Goal: Information Seeking & Learning: Learn about a topic

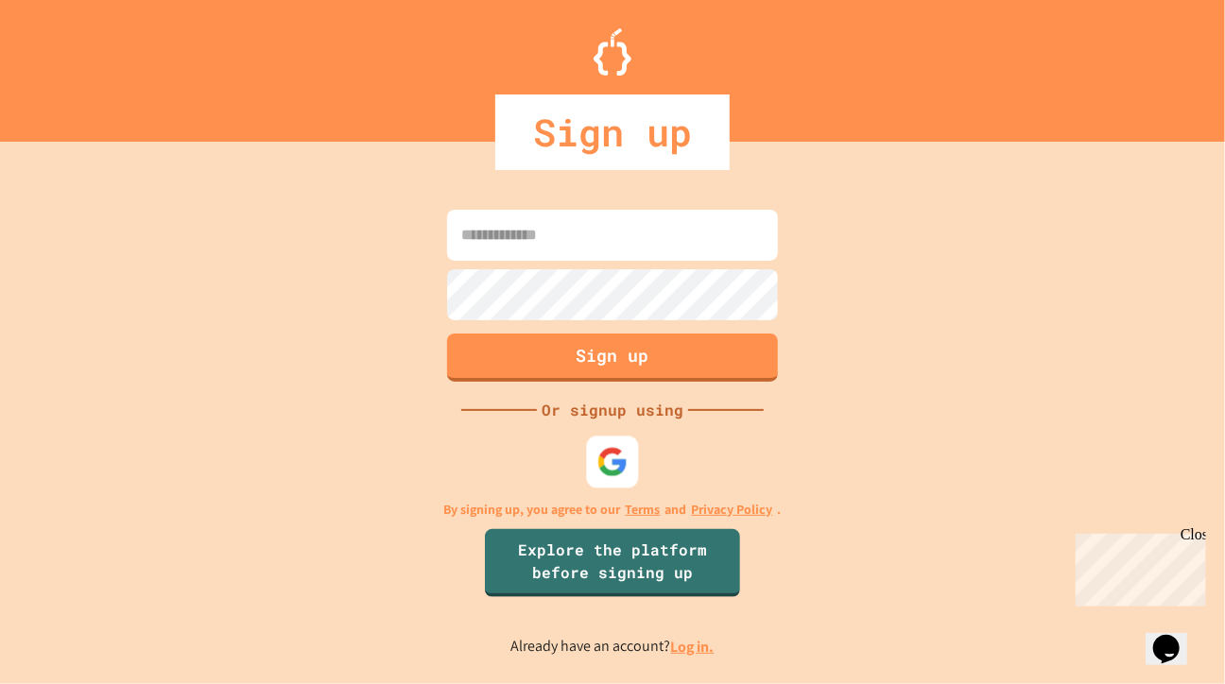
click at [599, 459] on img at bounding box center [612, 461] width 31 height 31
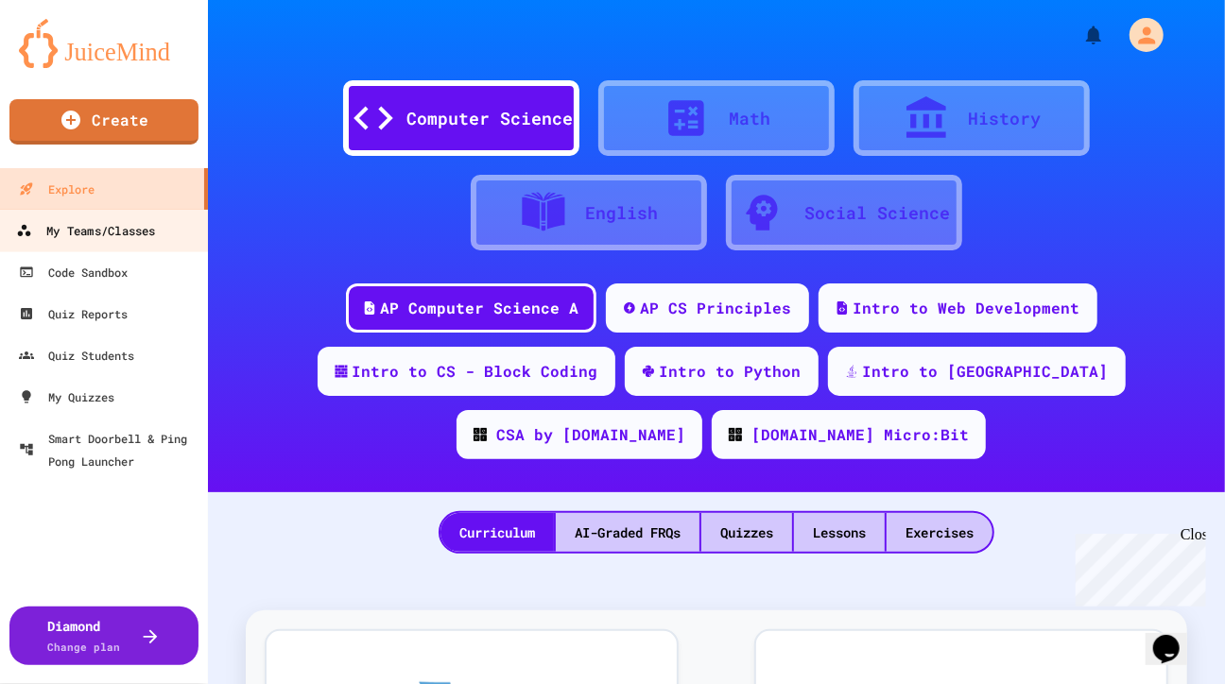
click at [125, 226] on div "My Teams/Classes" at bounding box center [85, 231] width 139 height 24
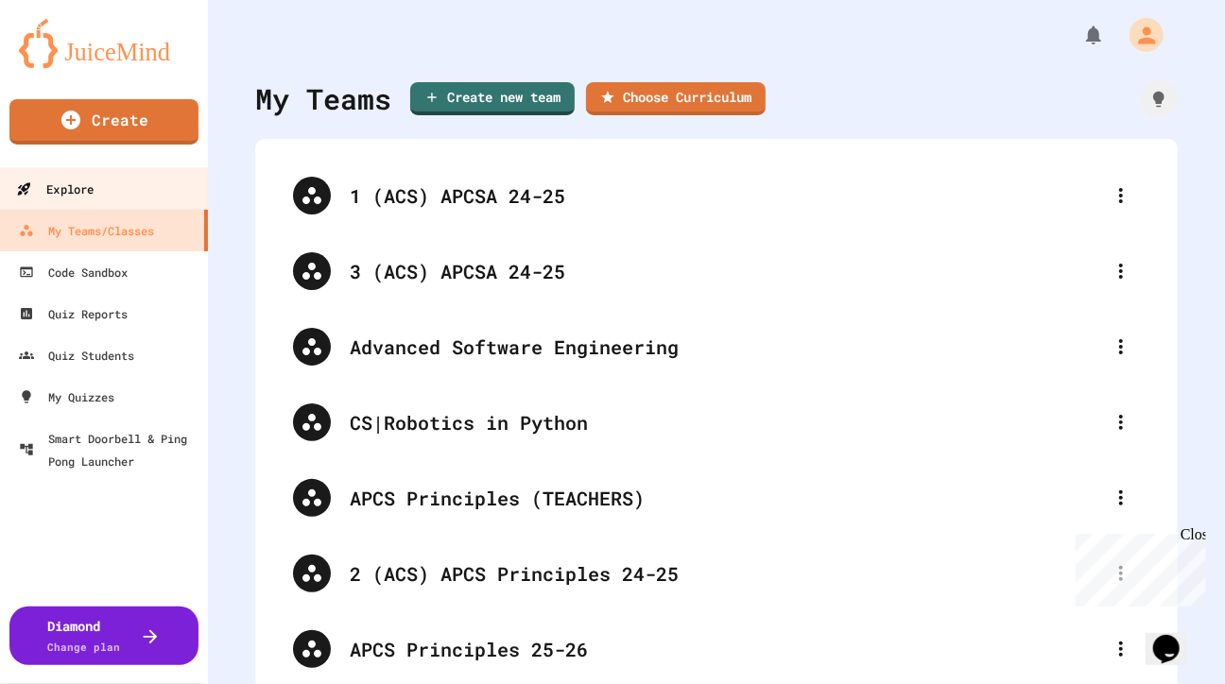
click at [71, 187] on div "Explore" at bounding box center [54, 190] width 77 height 24
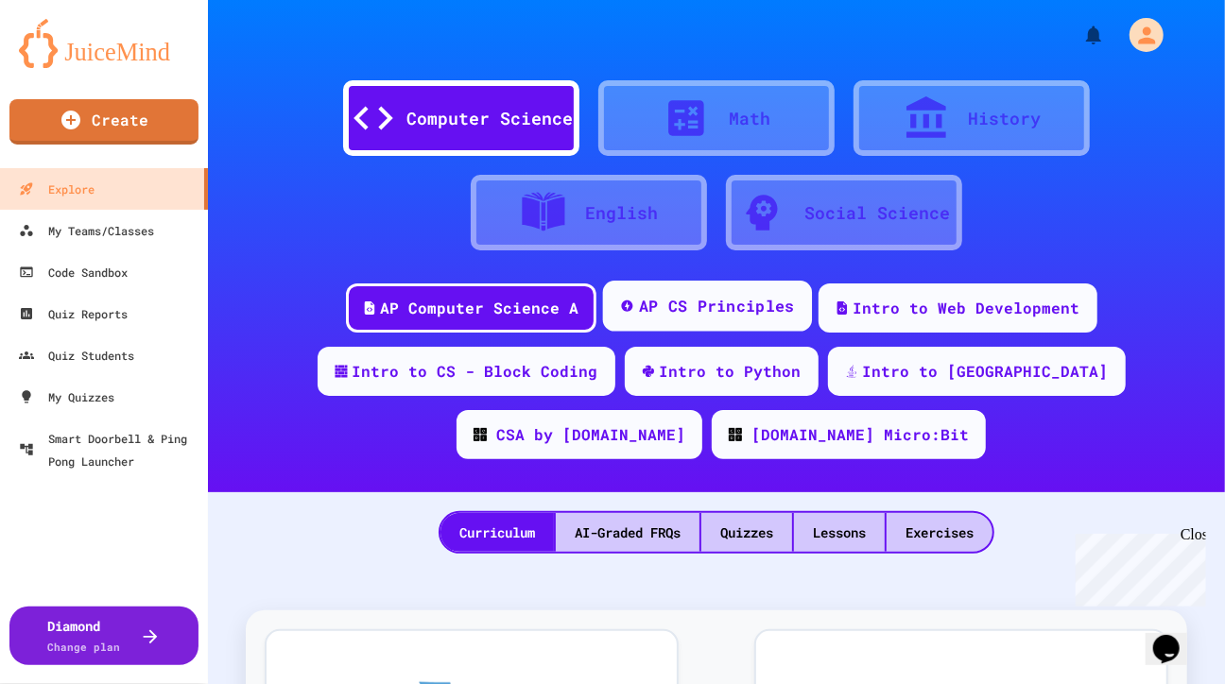
click at [691, 305] on div "AP CS Principles" at bounding box center [716, 307] width 156 height 24
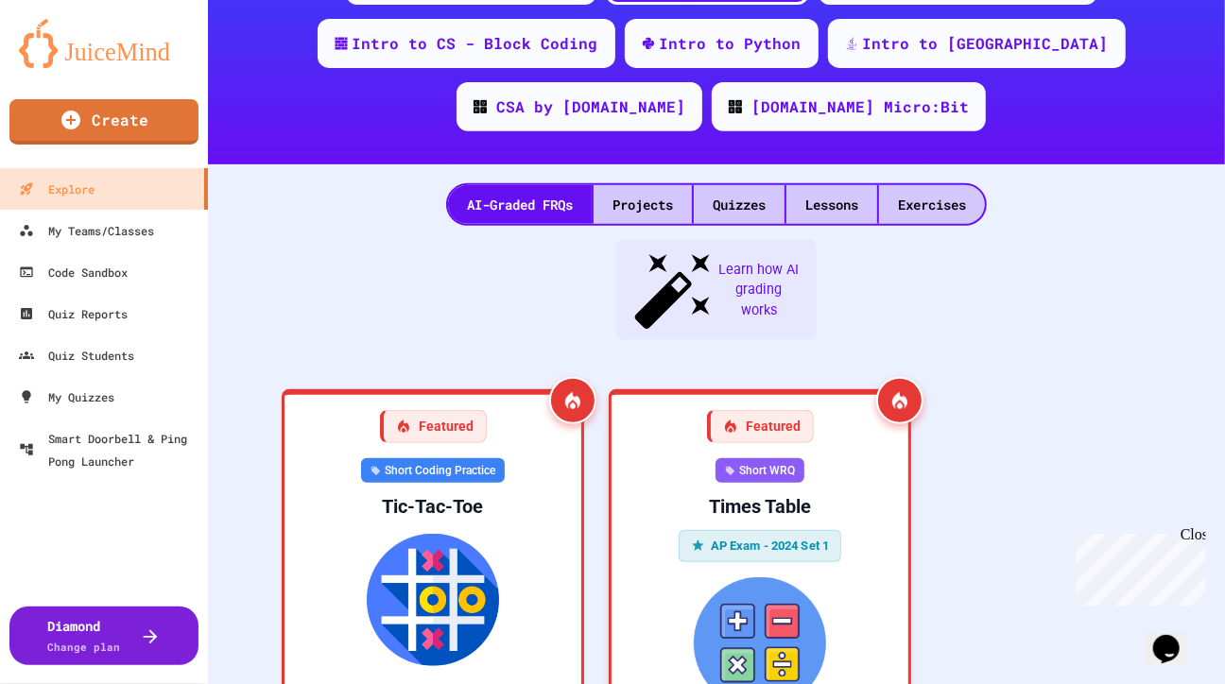
scroll to position [168, 0]
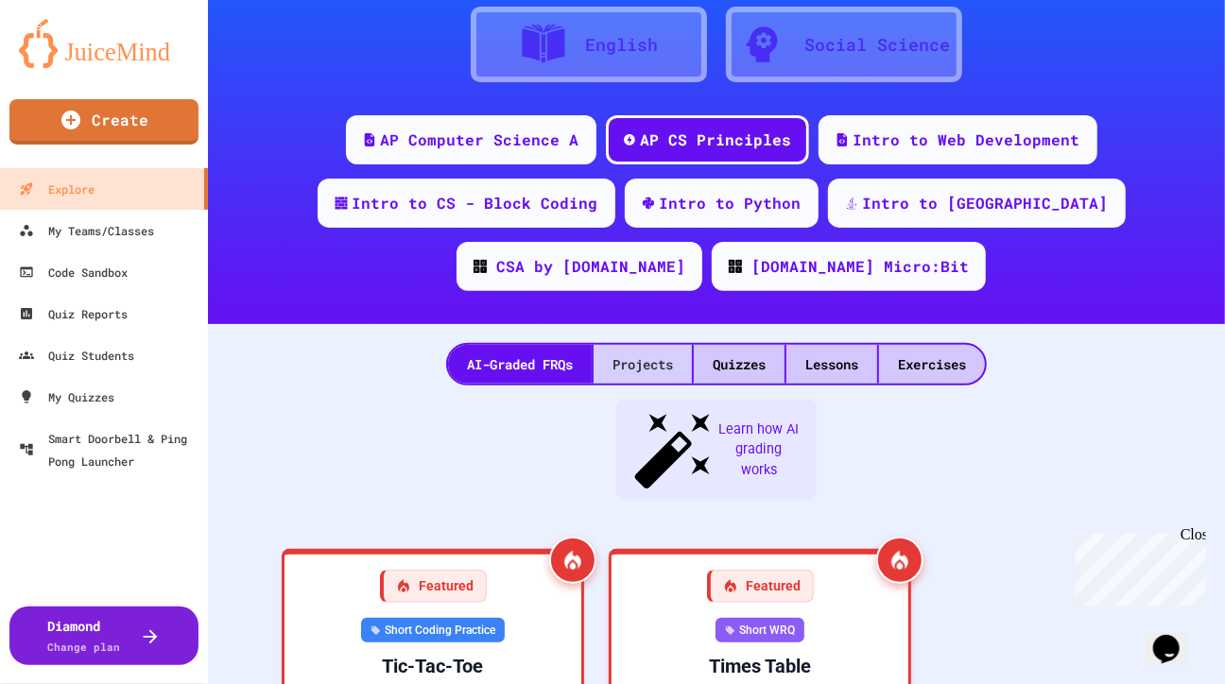
click at [663, 373] on div "Projects" at bounding box center [643, 364] width 98 height 39
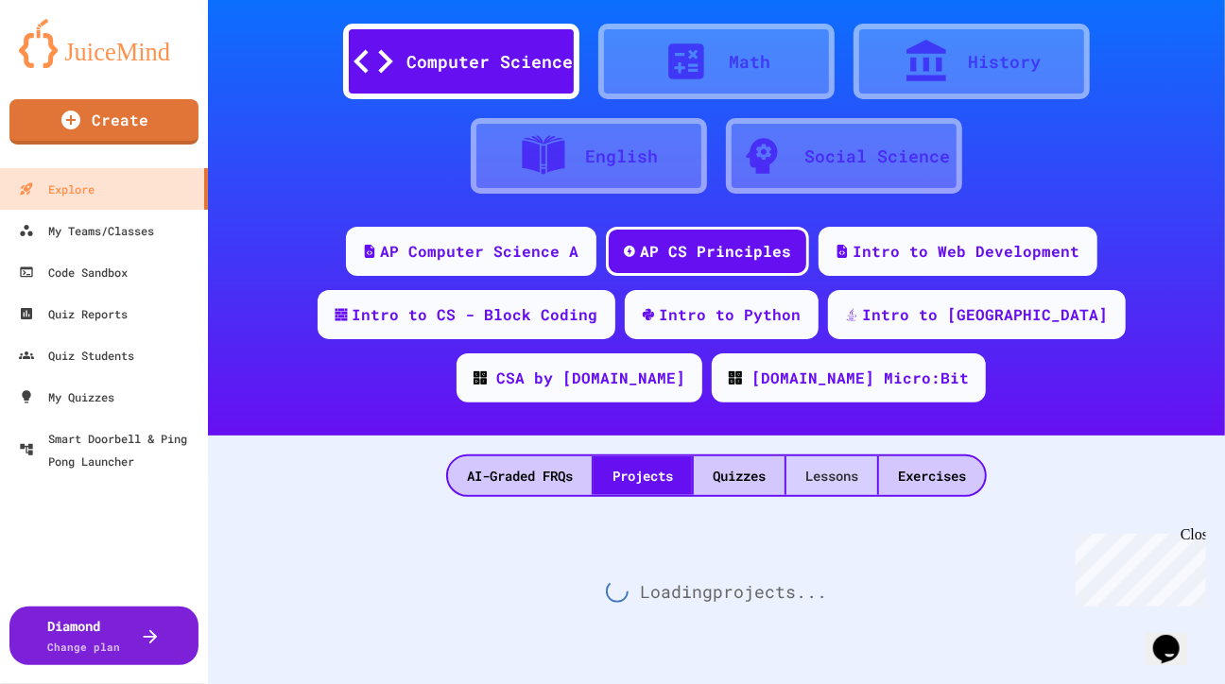
click at [843, 480] on div "Lessons" at bounding box center [831, 475] width 91 height 39
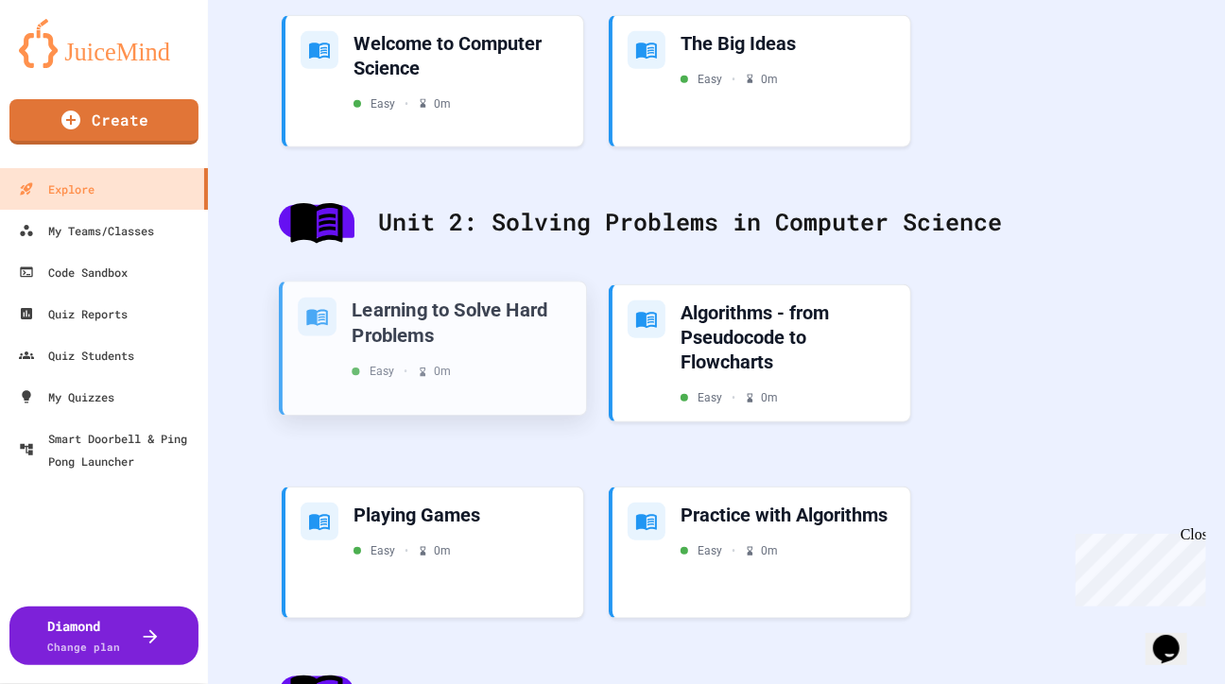
scroll to position [542, 0]
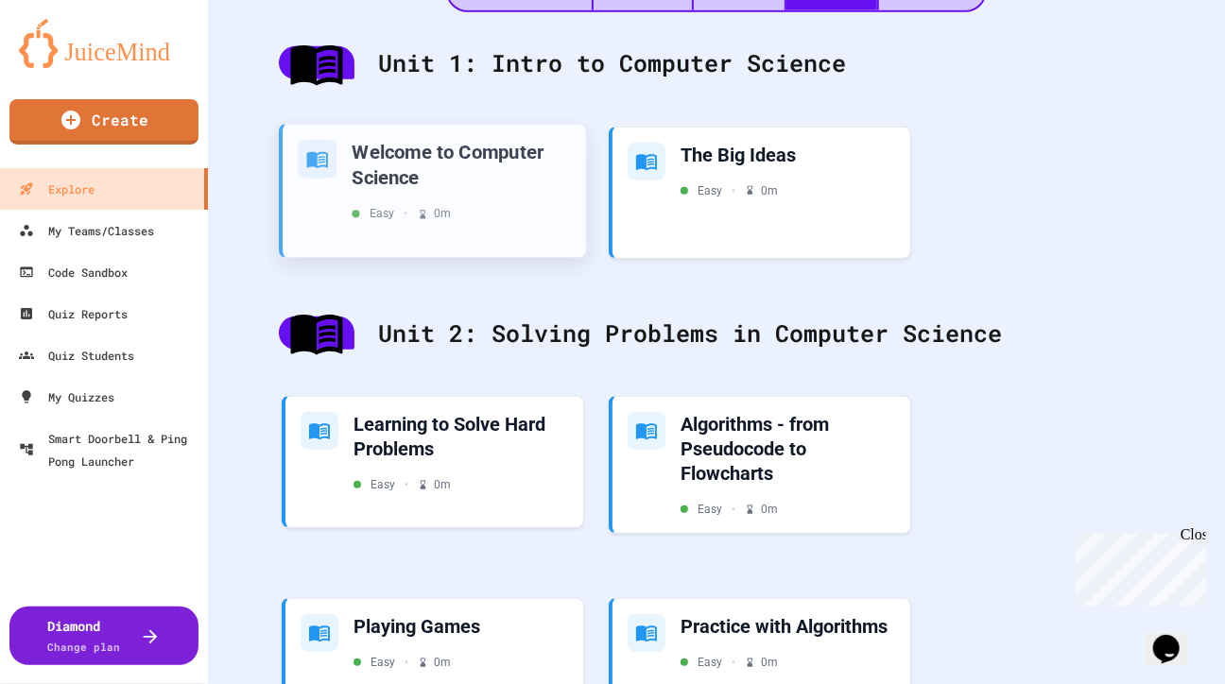
click at [496, 208] on div "Easy • 0 m" at bounding box center [461, 213] width 218 height 17
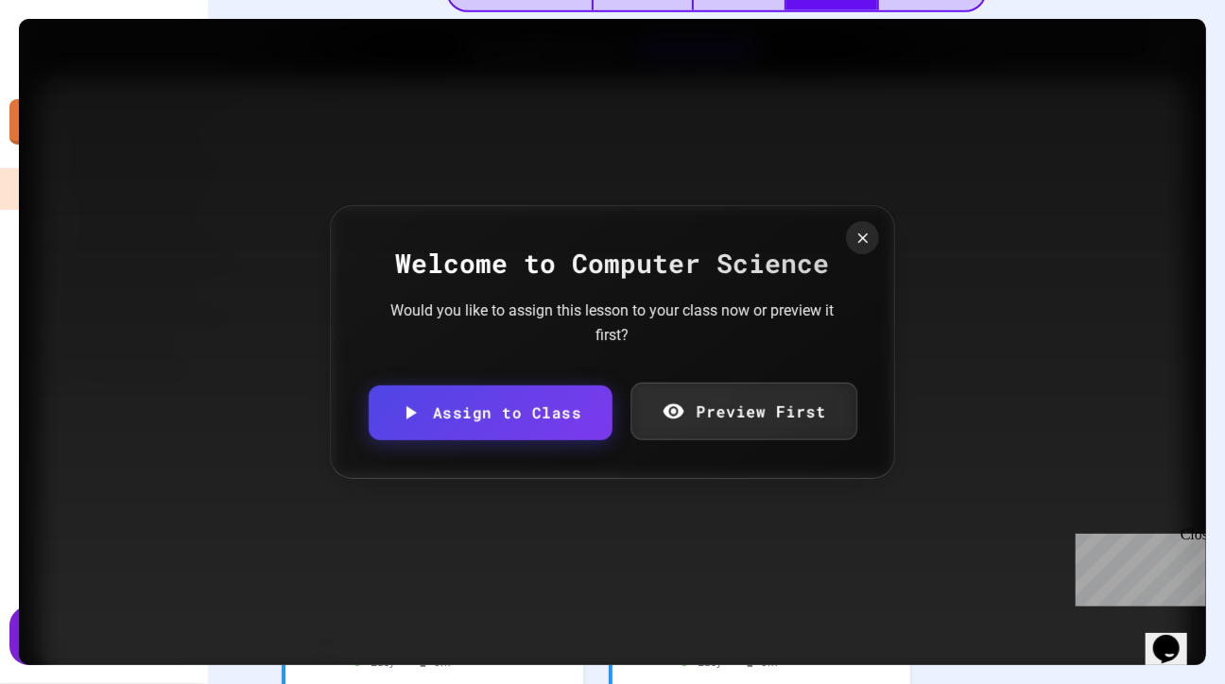
click at [730, 390] on link "Preview First" at bounding box center [743, 411] width 227 height 58
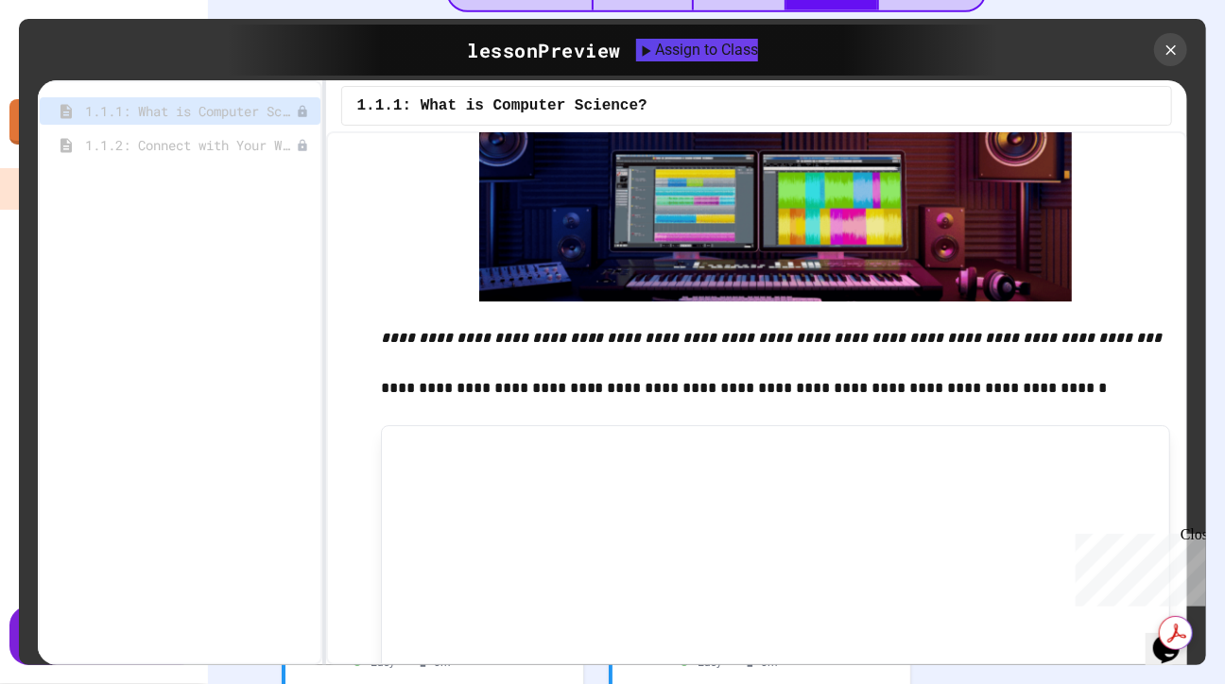
scroll to position [2743, 0]
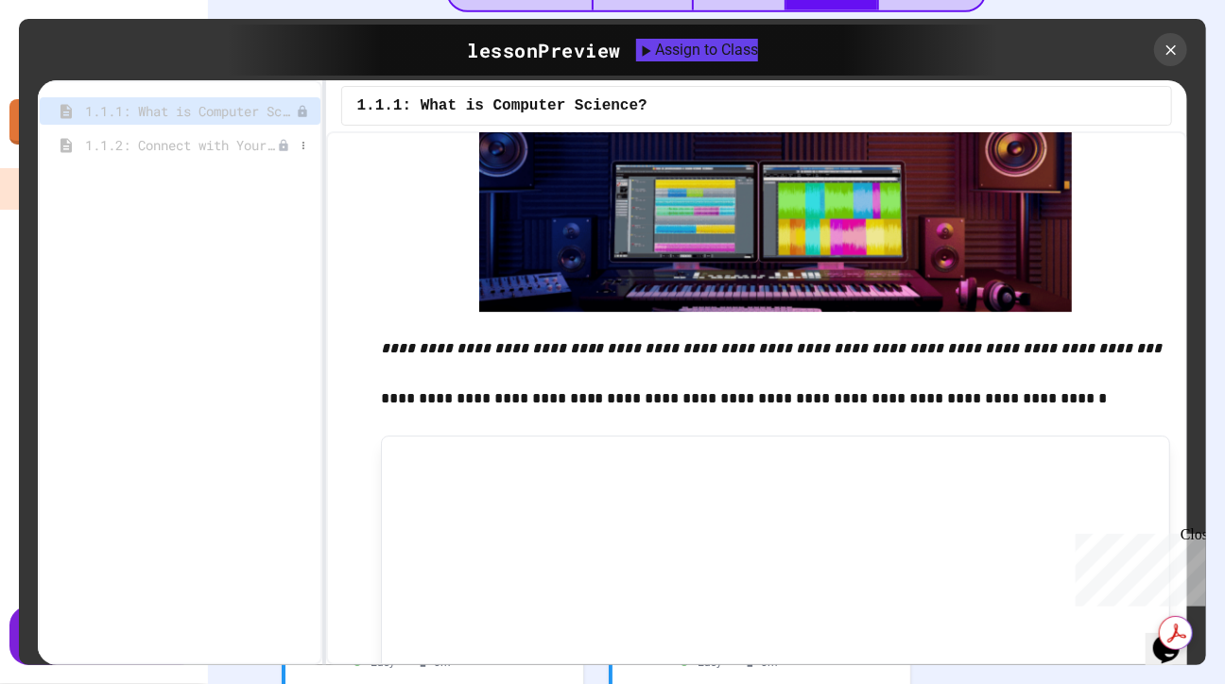
click at [263, 146] on span "1.1.2: Connect with Your World" at bounding box center [181, 145] width 192 height 20
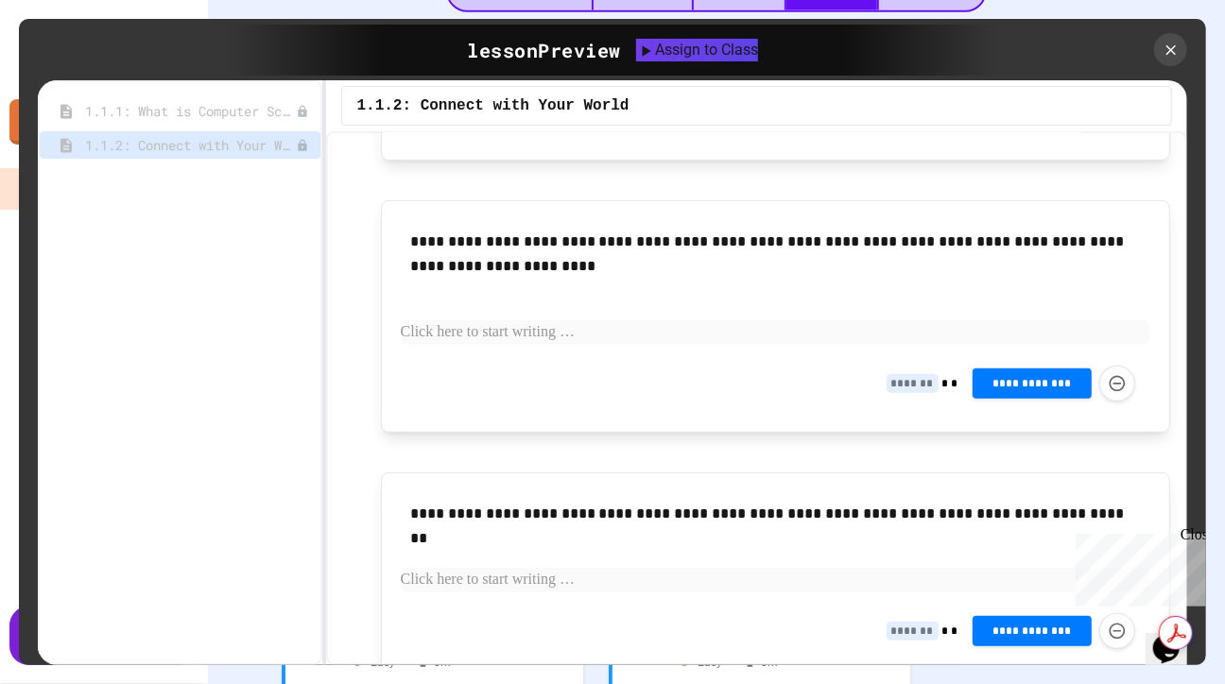
scroll to position [529, 0]
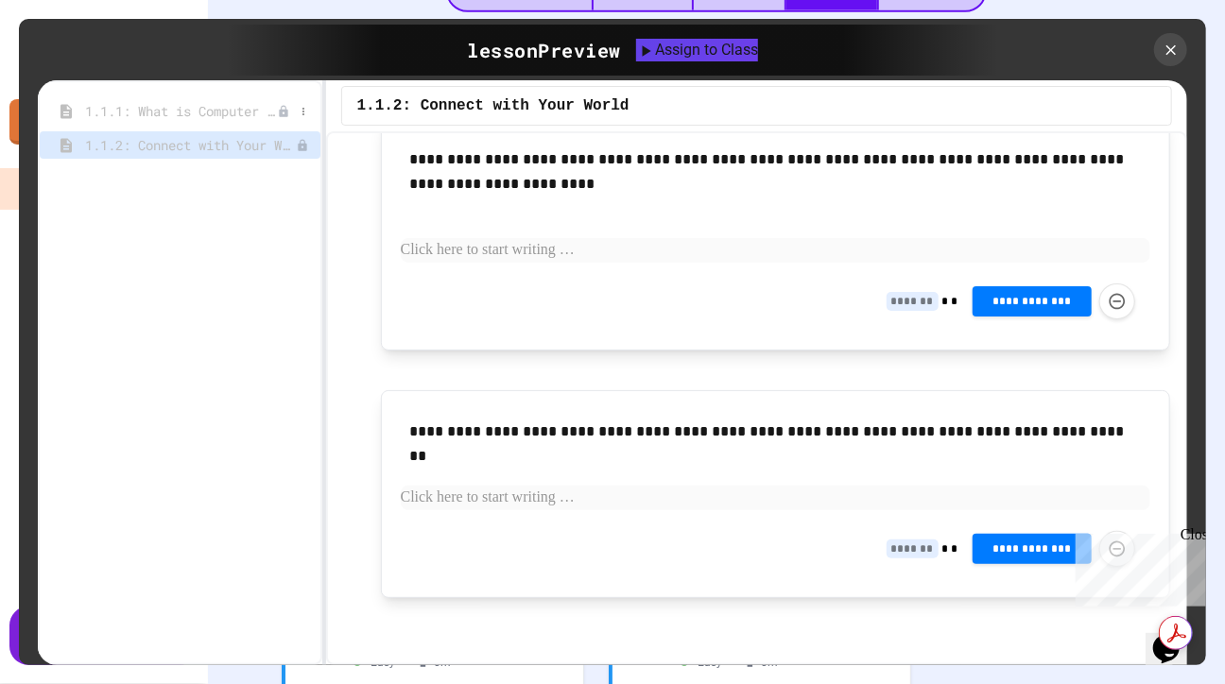
click at [203, 110] on span "1.1.1: What is Computer Science?" at bounding box center [181, 111] width 192 height 20
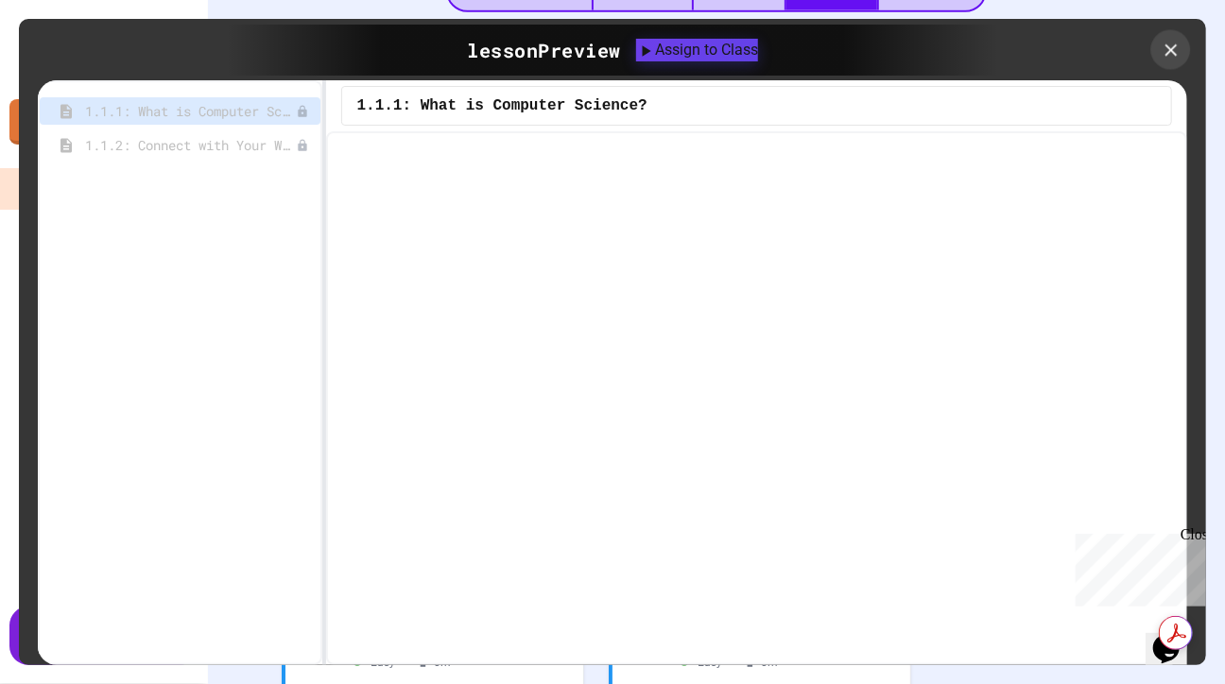
click at [1174, 49] on icon at bounding box center [1171, 50] width 21 height 21
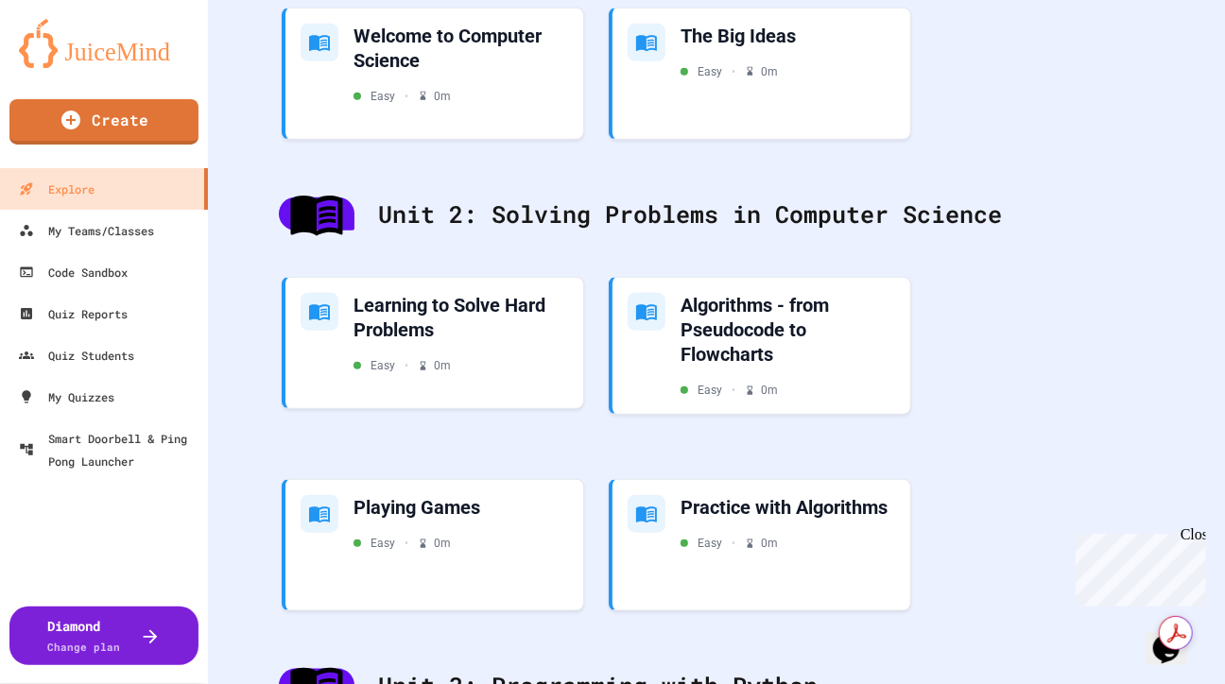
scroll to position [807, 0]
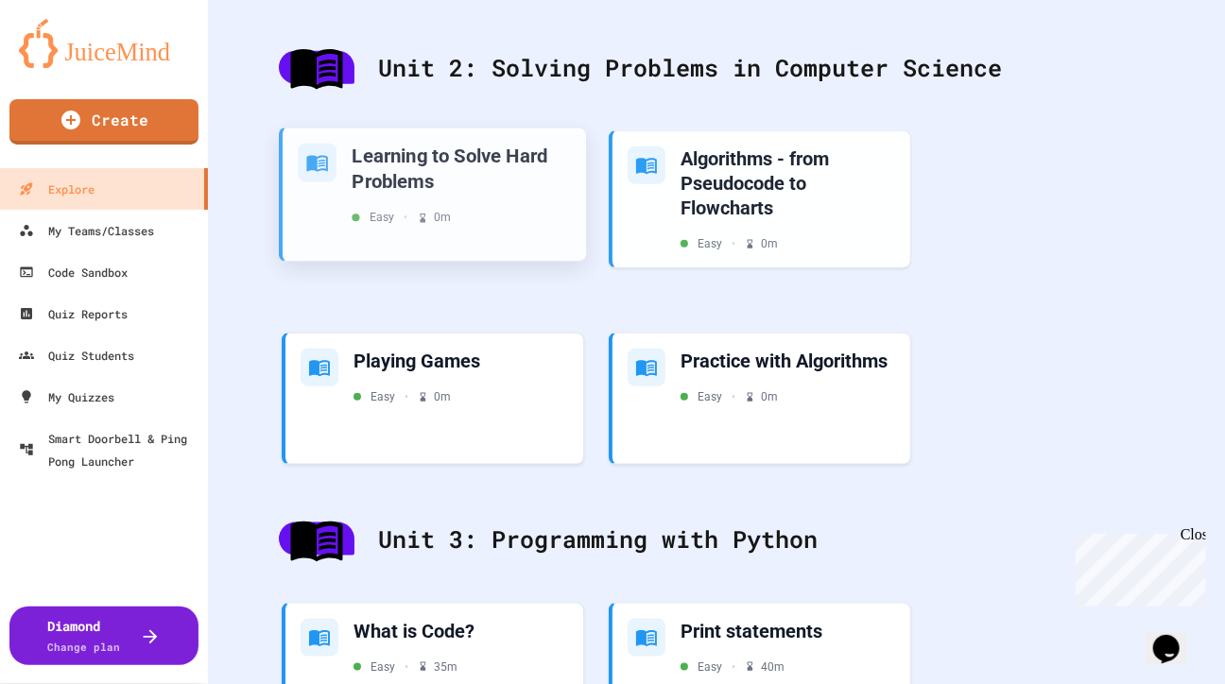
click at [537, 189] on div "Learning to Solve Hard Problems" at bounding box center [461, 169] width 218 height 50
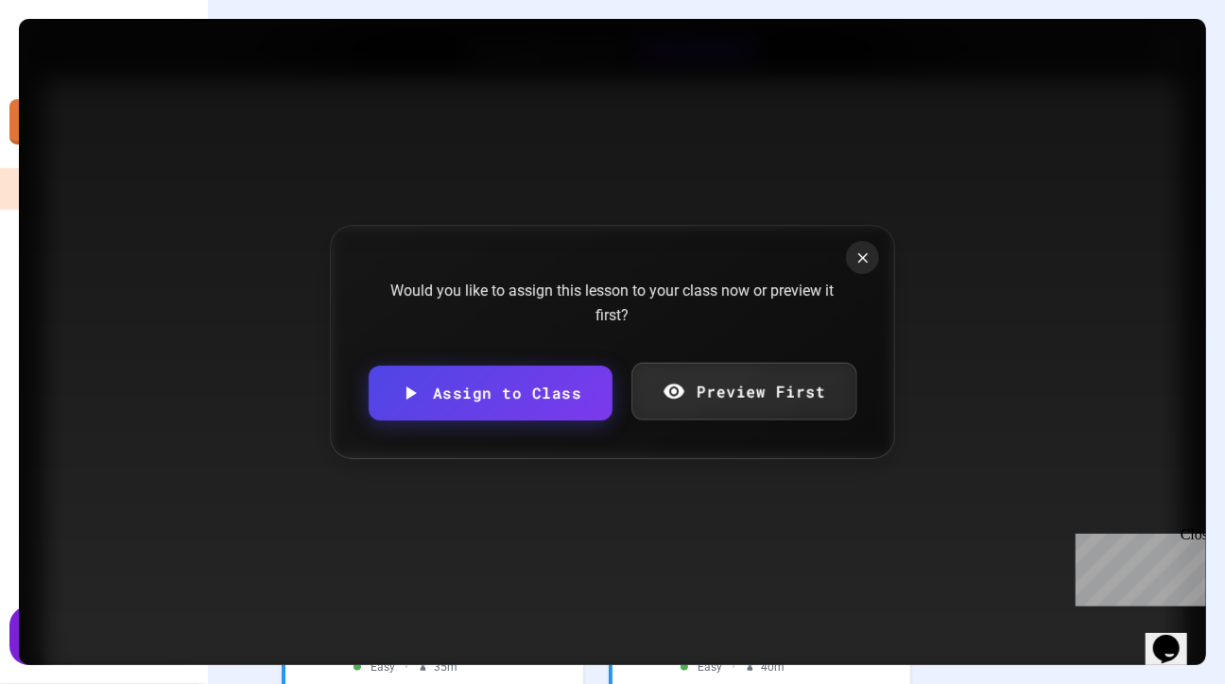
click at [716, 395] on link "Preview First" at bounding box center [743, 391] width 225 height 58
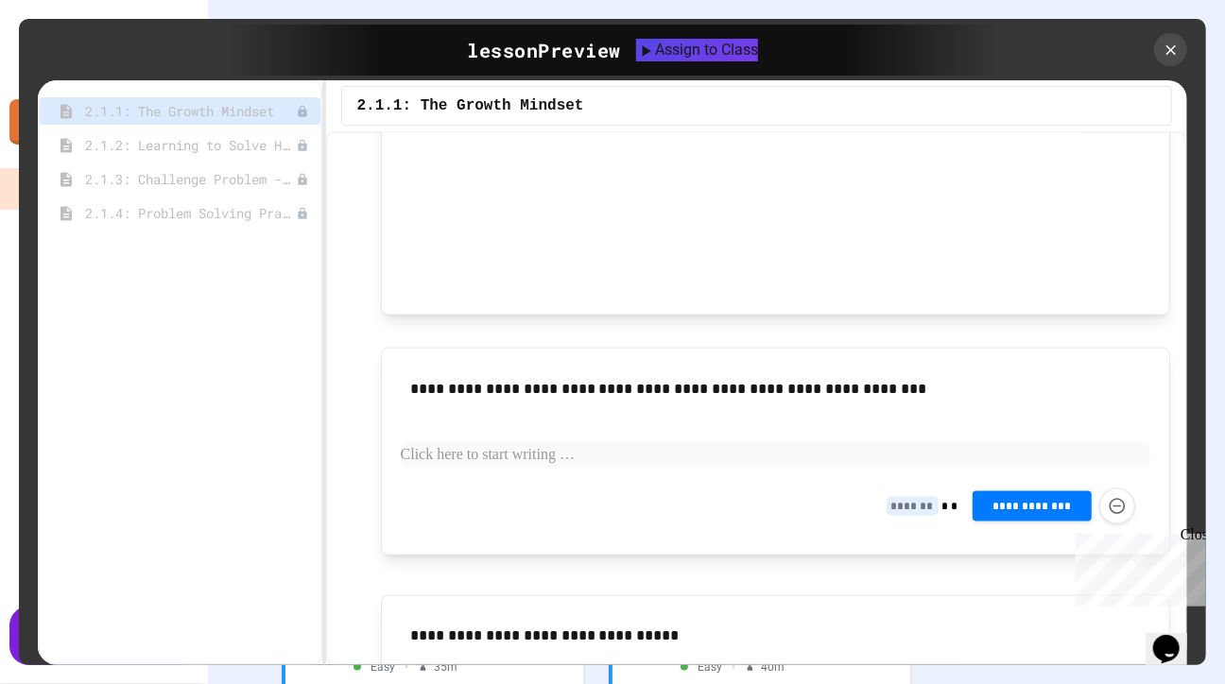
scroll to position [1389, 0]
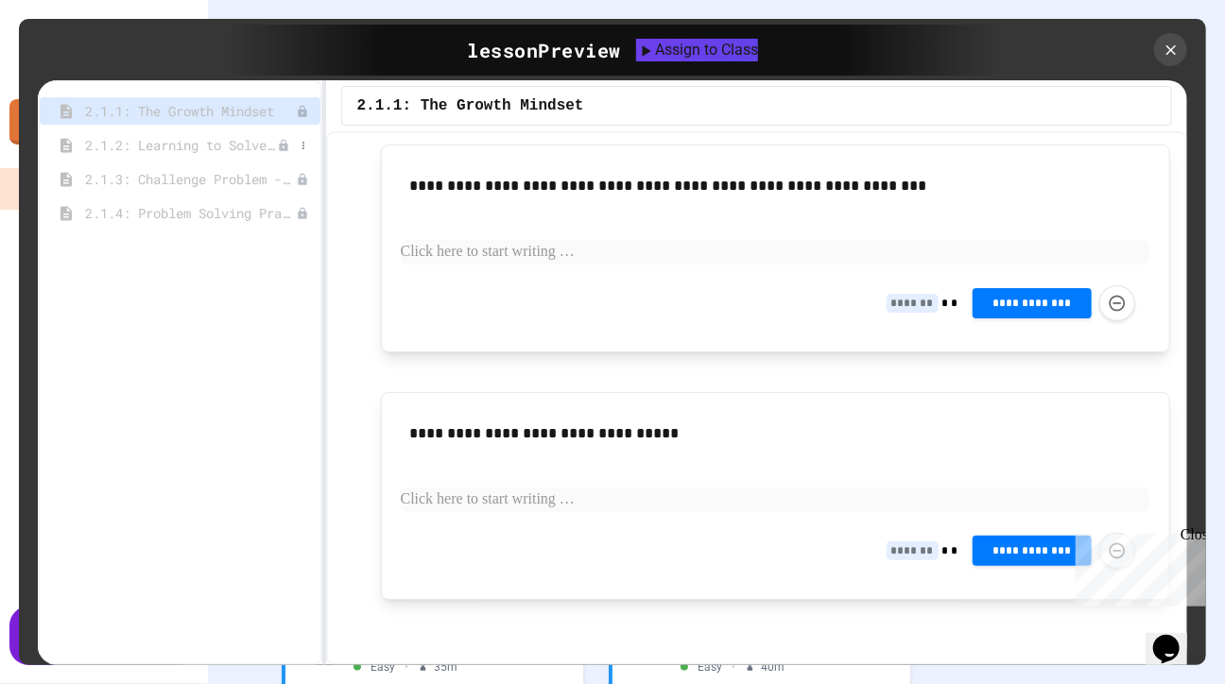
click at [240, 147] on span "2.1.2: Learning to Solve Hard Problems" at bounding box center [181, 145] width 192 height 20
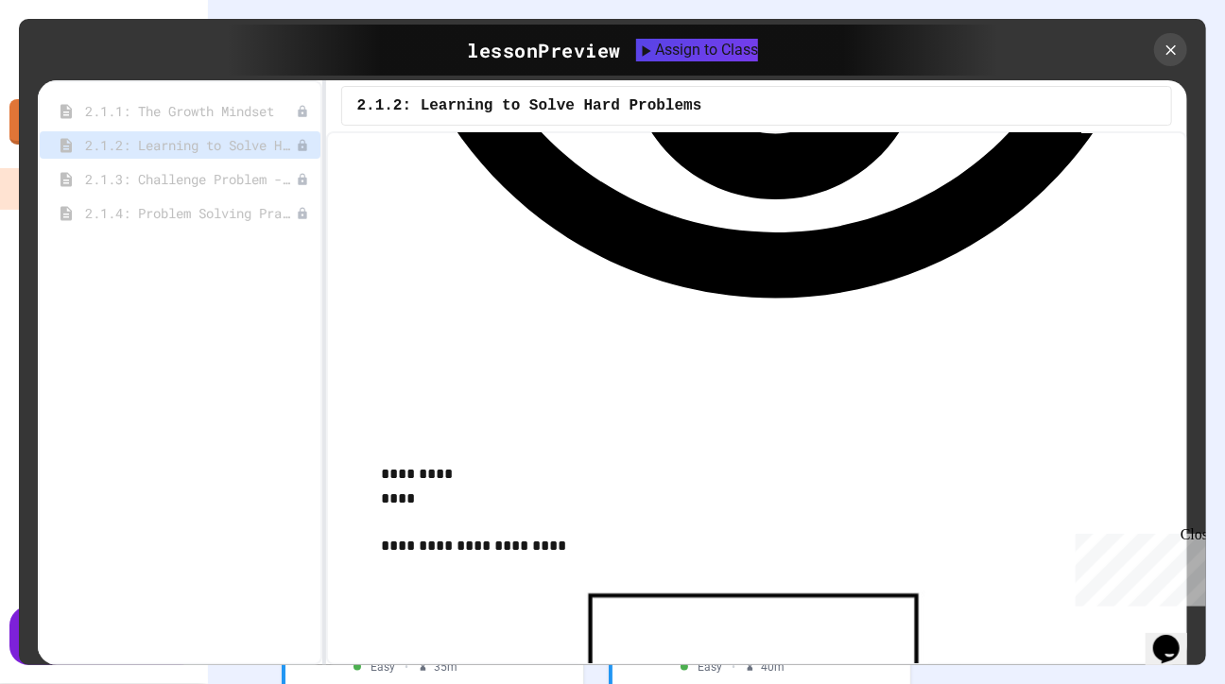
scroll to position [2092, 0]
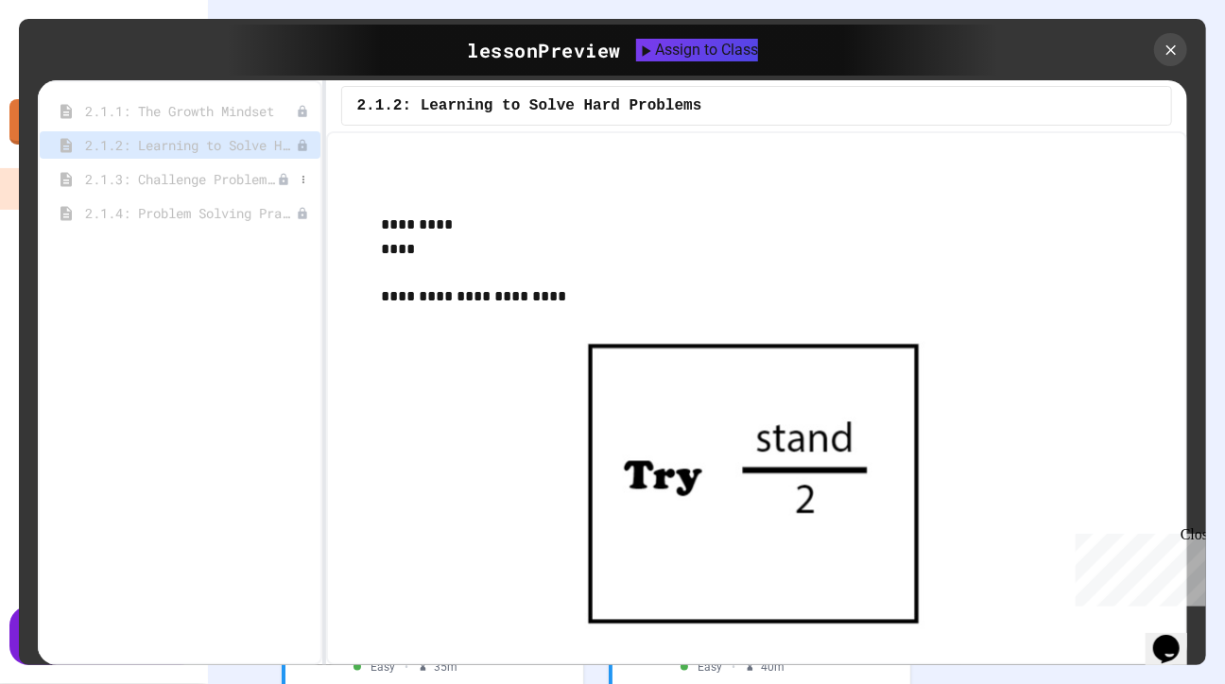
click at [227, 183] on span "2.1.3: Challenge Problem - The Bridge" at bounding box center [181, 179] width 192 height 20
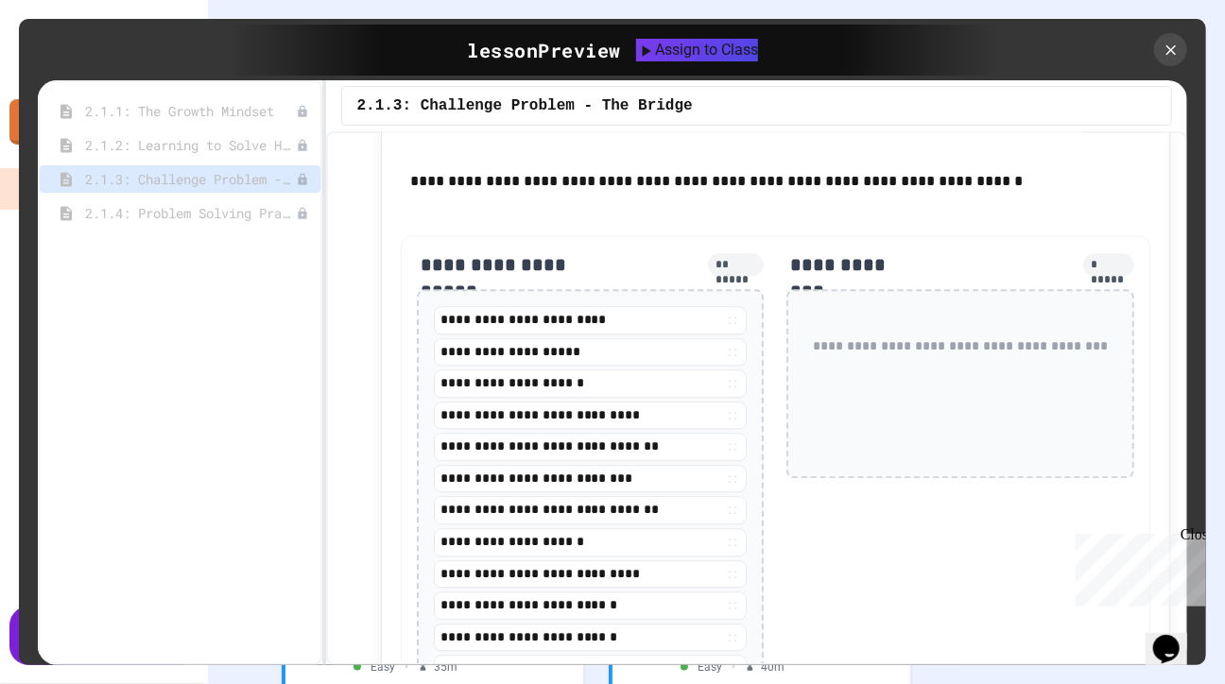
scroll to position [1900, 0]
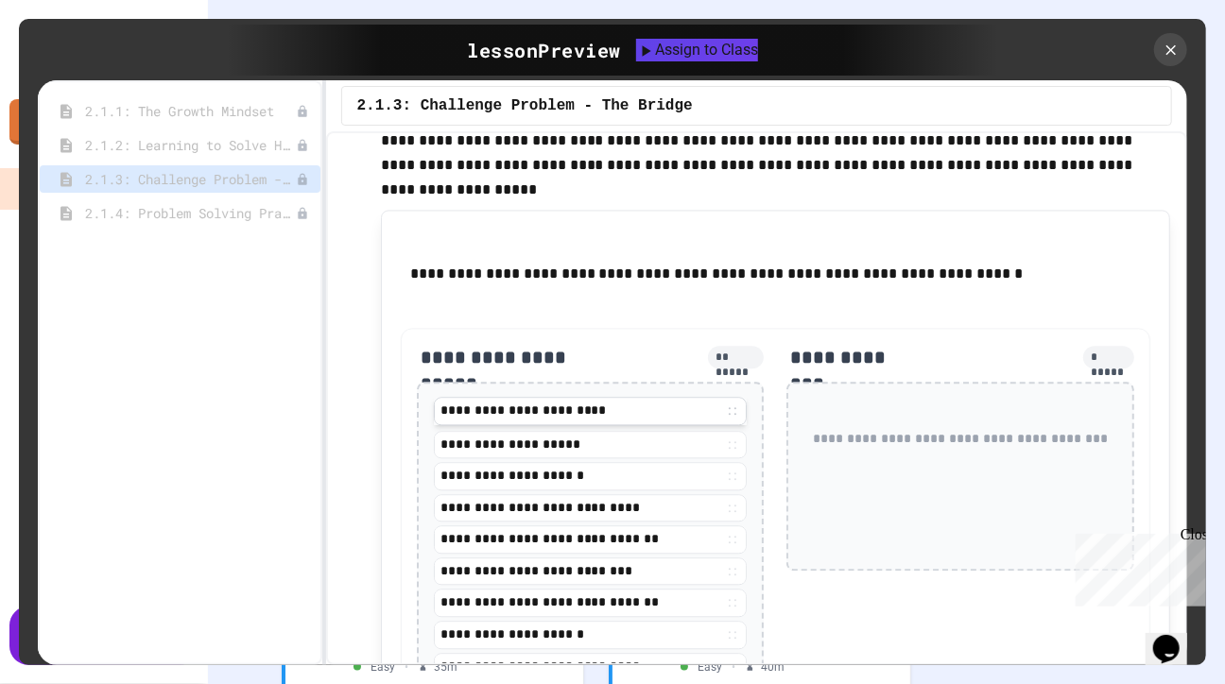
click at [566, 418] on div "**********" at bounding box center [591, 411] width 313 height 19
click at [560, 409] on div "**********" at bounding box center [591, 411] width 313 height 19
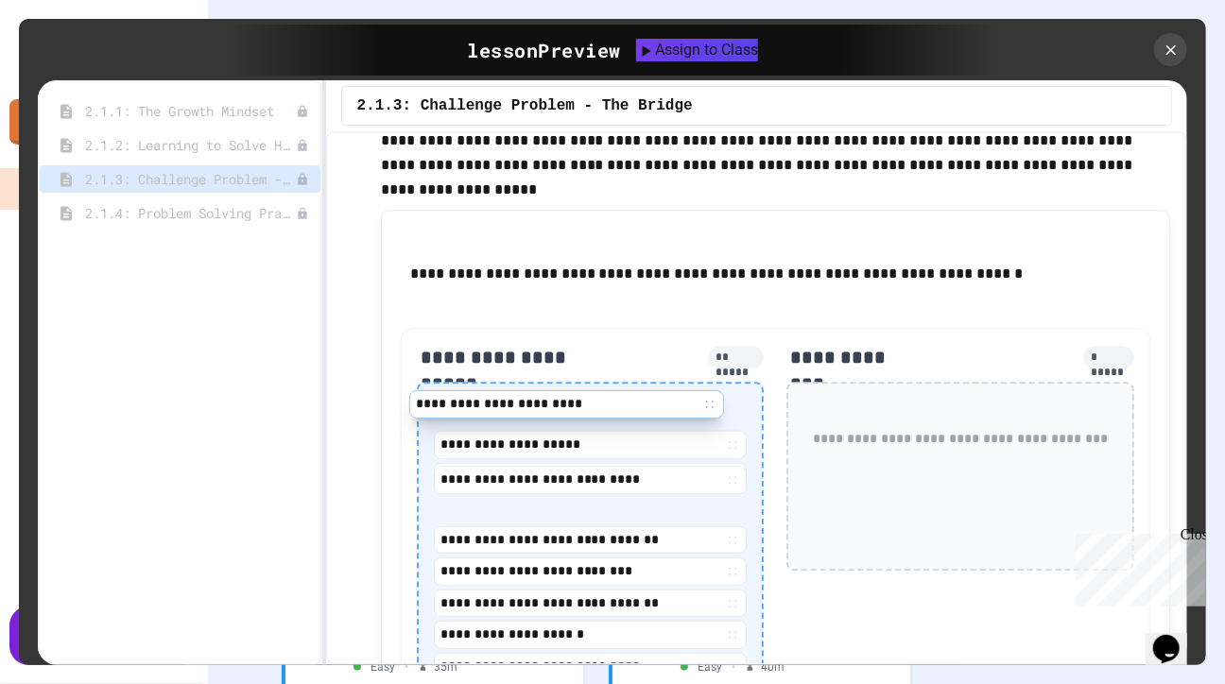
drag, startPoint x: 639, startPoint y: 417, endPoint x: 619, endPoint y: 411, distance: 20.6
click at [619, 411] on div "**********" at bounding box center [591, 637] width 314 height 469
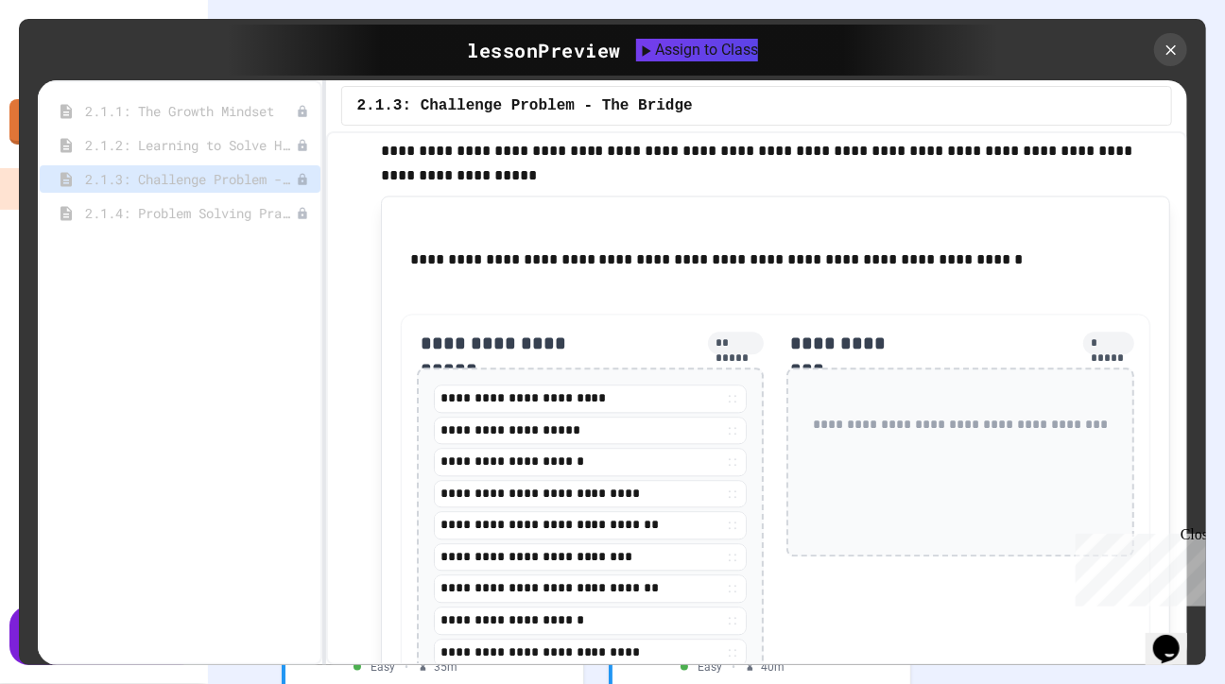
scroll to position [1714, 0]
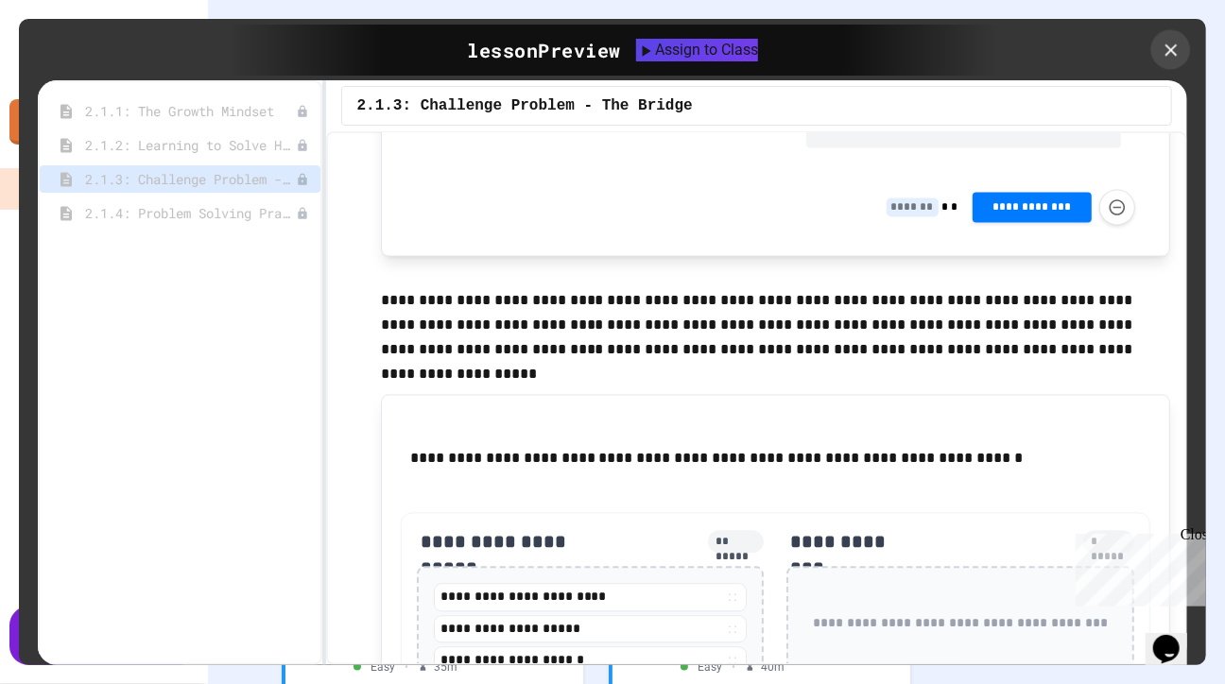
click at [1171, 53] on icon at bounding box center [1171, 50] width 21 height 21
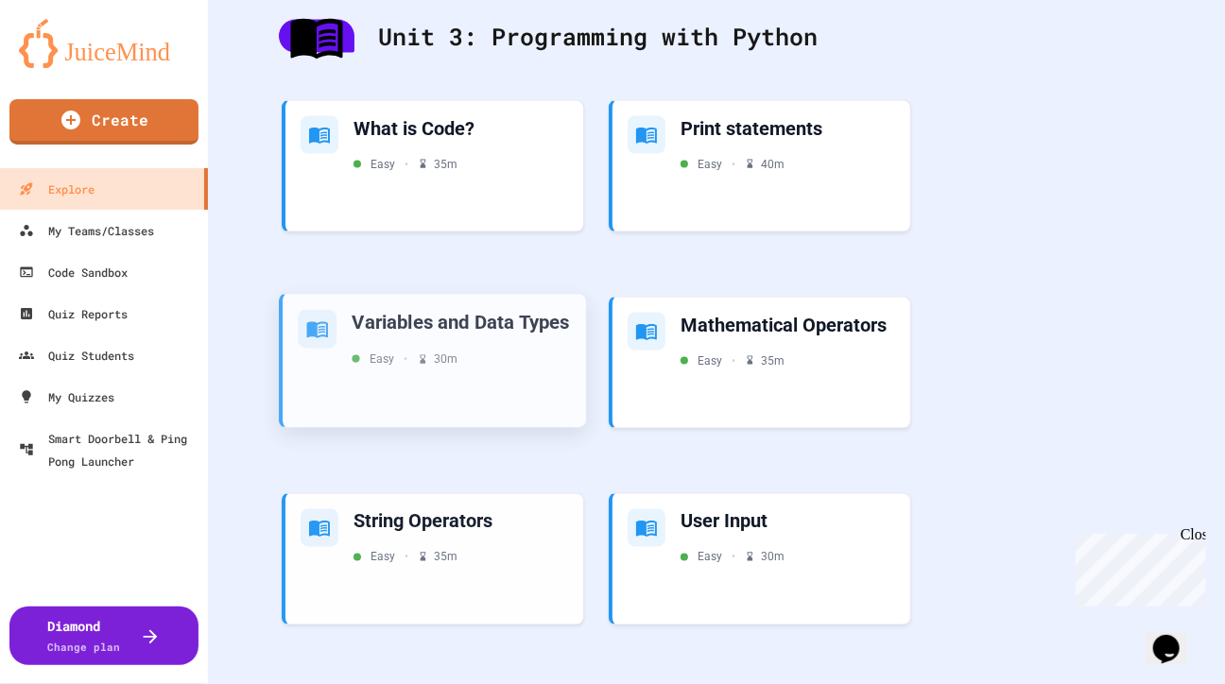
scroll to position [1306, 0]
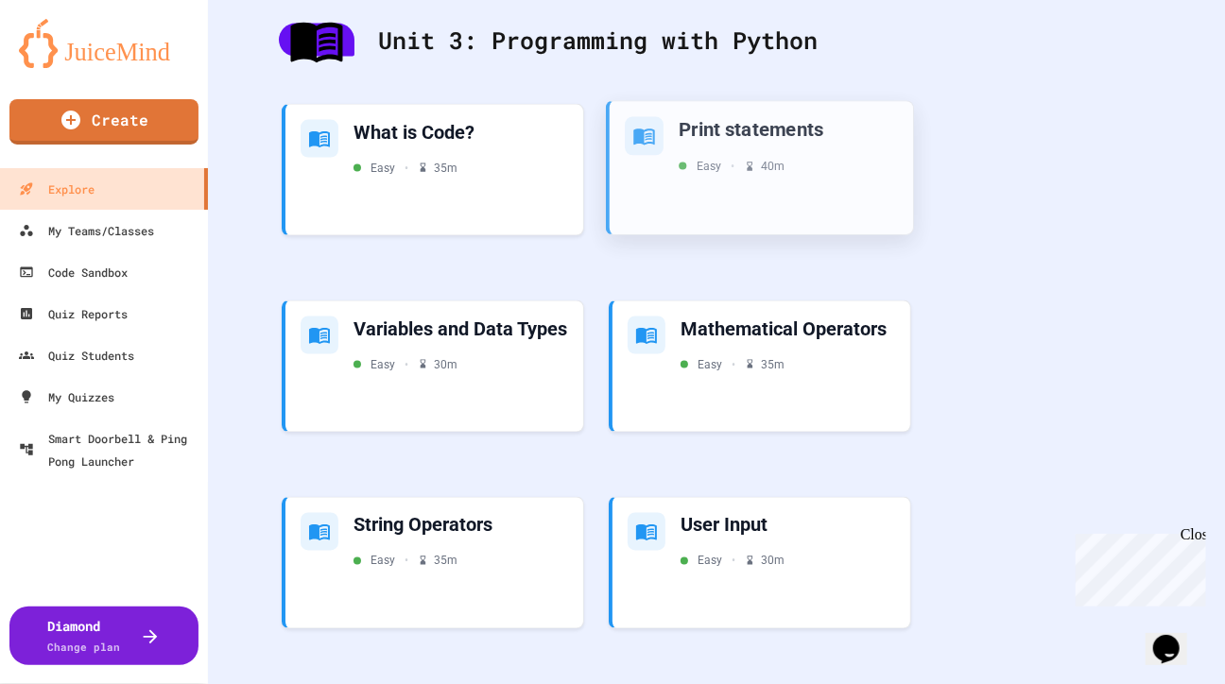
click at [696, 198] on div "Print statements Easy • 40 m" at bounding box center [761, 167] width 303 height 133
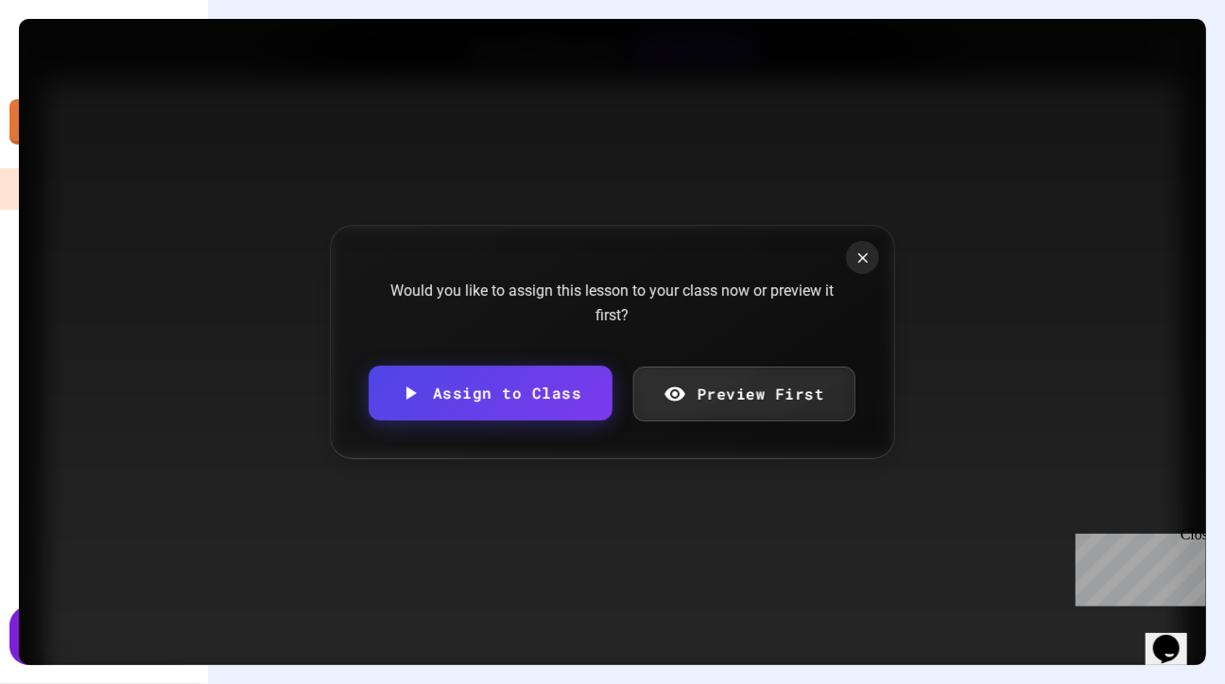
click at [749, 390] on link "Preview First" at bounding box center [743, 394] width 222 height 55
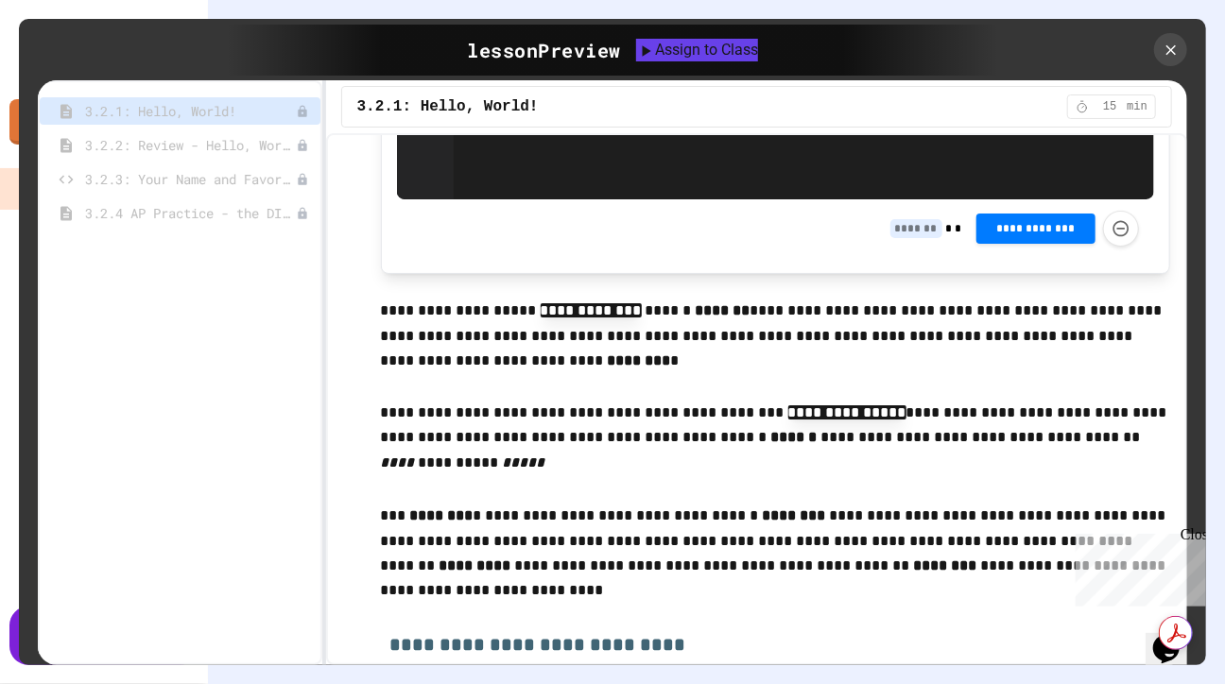
scroll to position [2000, 0]
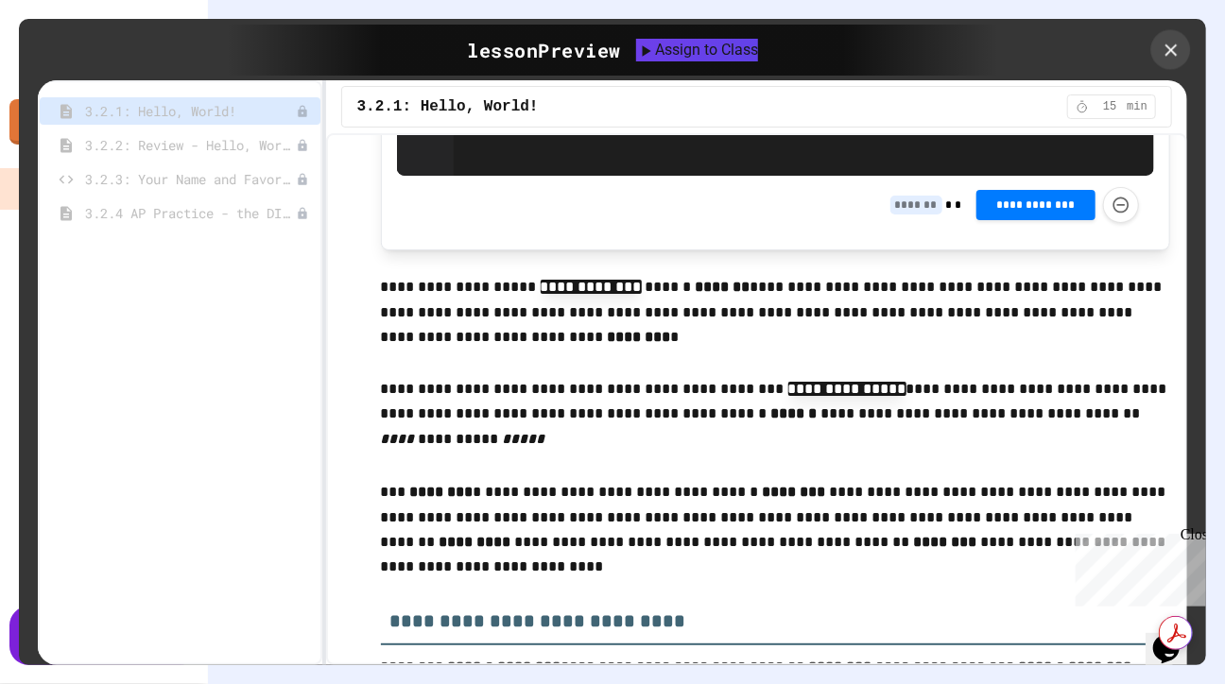
click at [1184, 41] on div at bounding box center [1171, 50] width 40 height 40
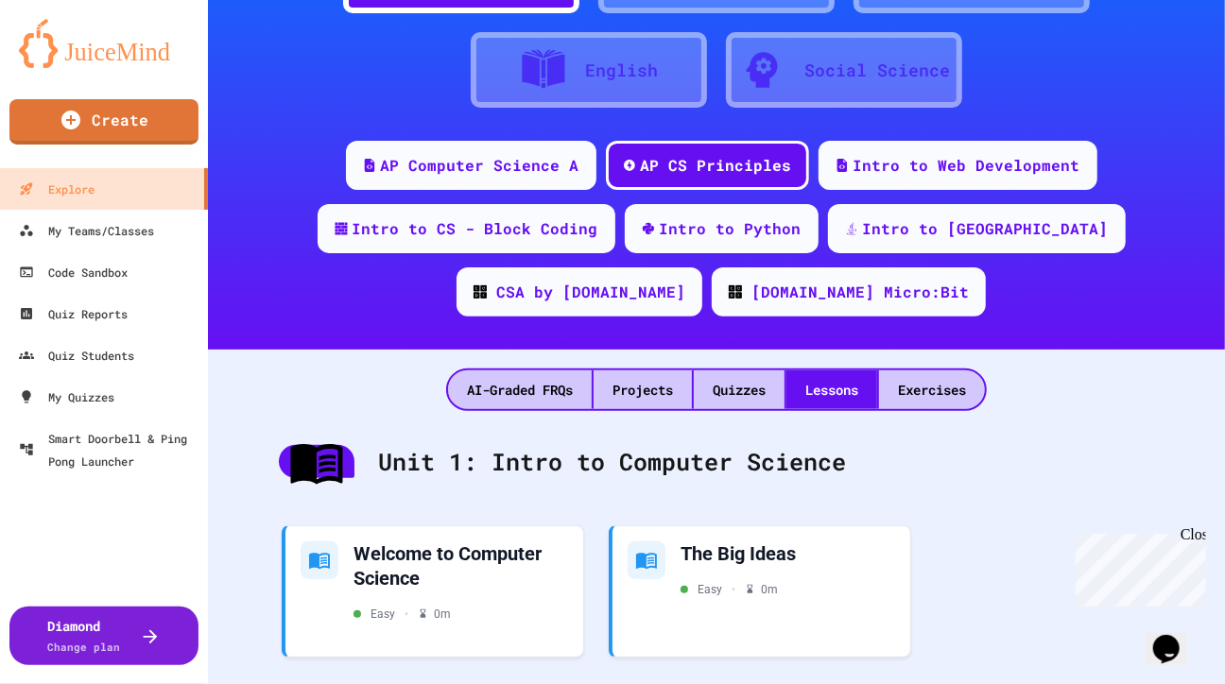
scroll to position [234, 0]
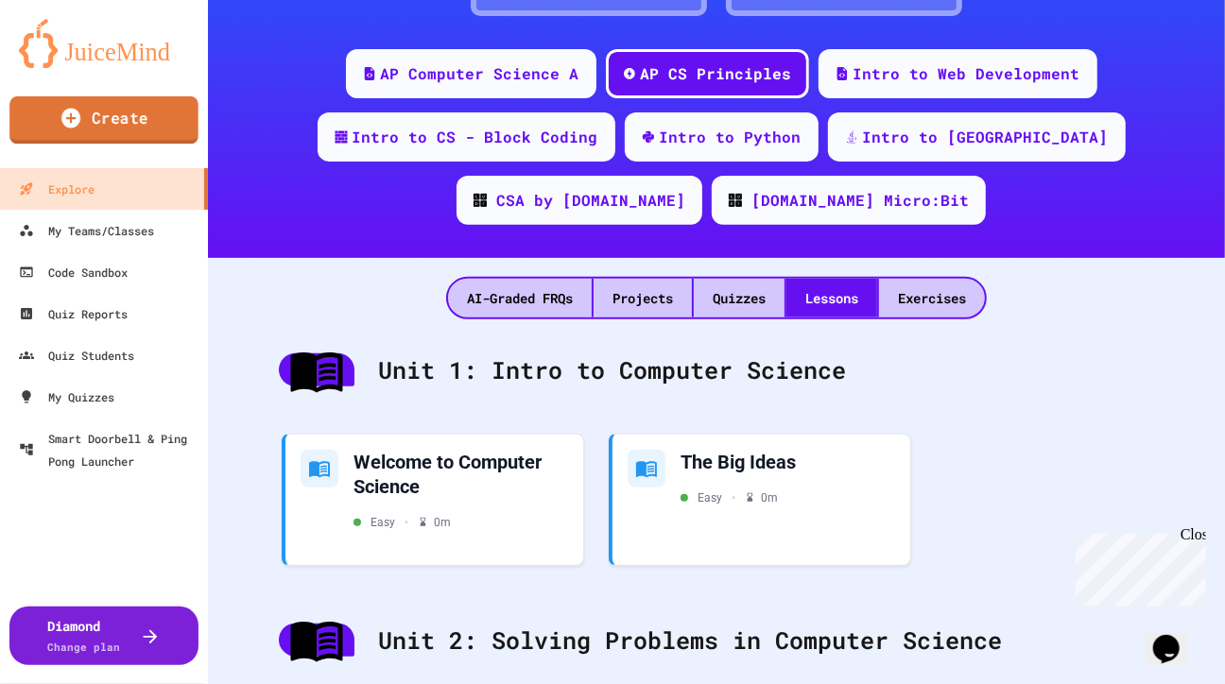
click at [152, 132] on link "Create" at bounding box center [103, 119] width 189 height 47
select select "*******"
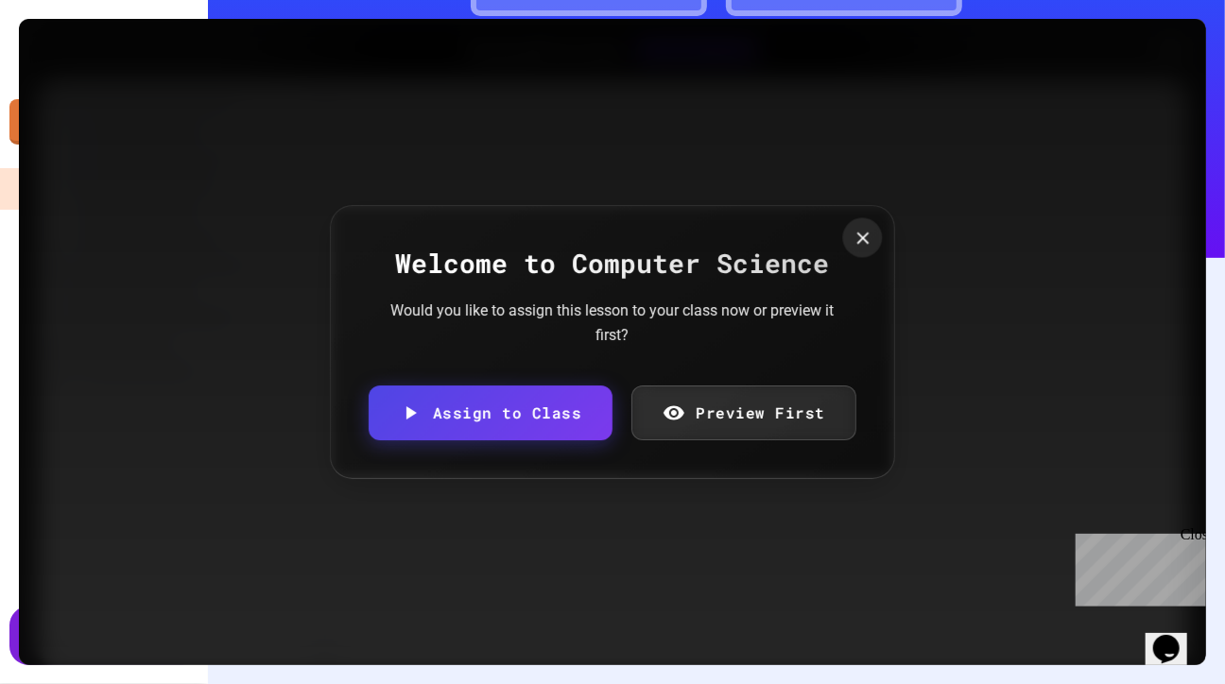
click at [857, 238] on icon at bounding box center [862, 238] width 12 height 12
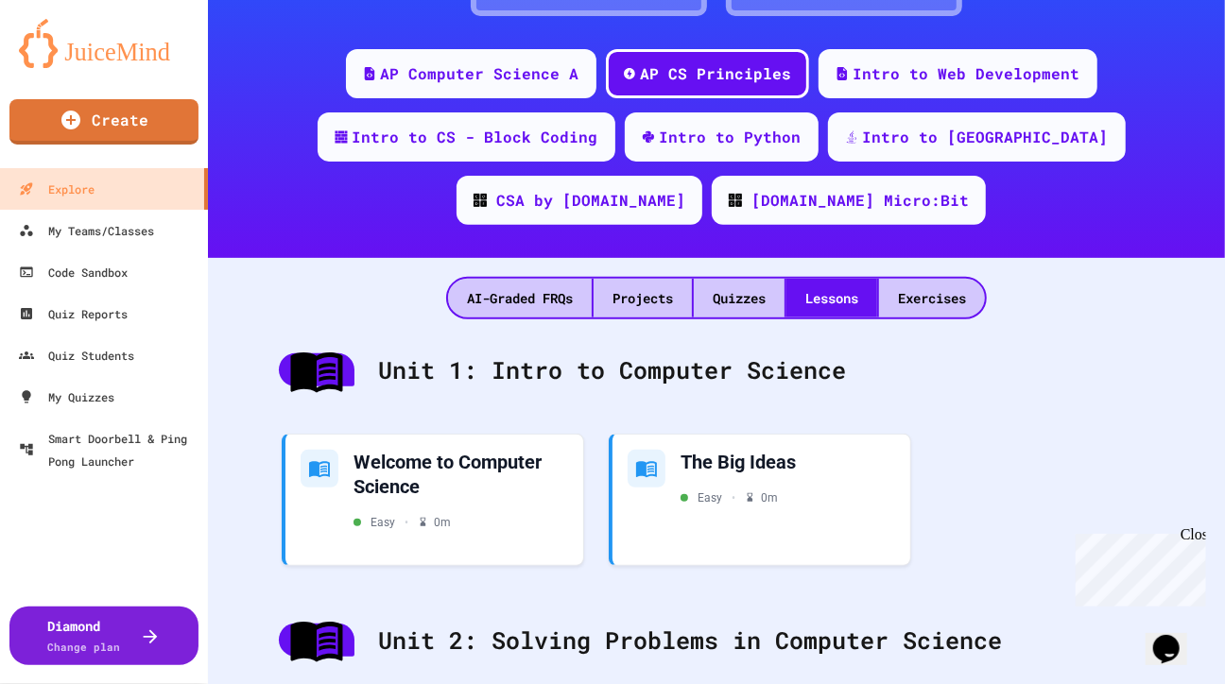
scroll to position [7773, 0]
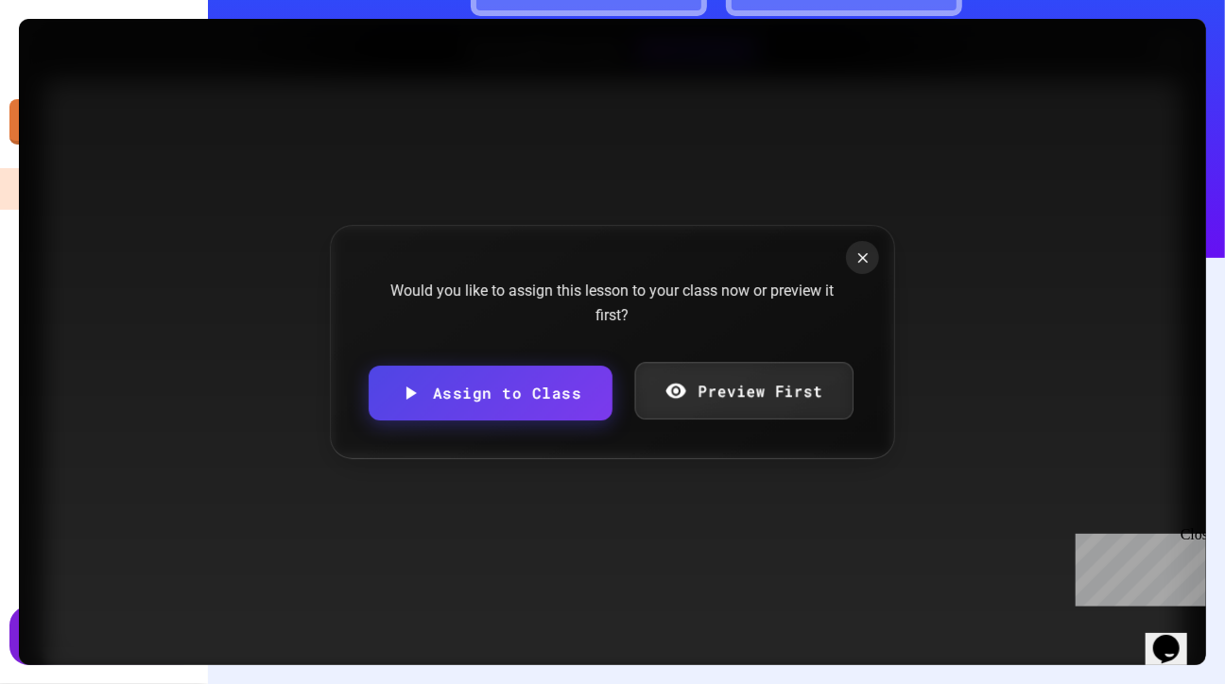
click at [737, 406] on link "Preview First" at bounding box center [743, 391] width 218 height 58
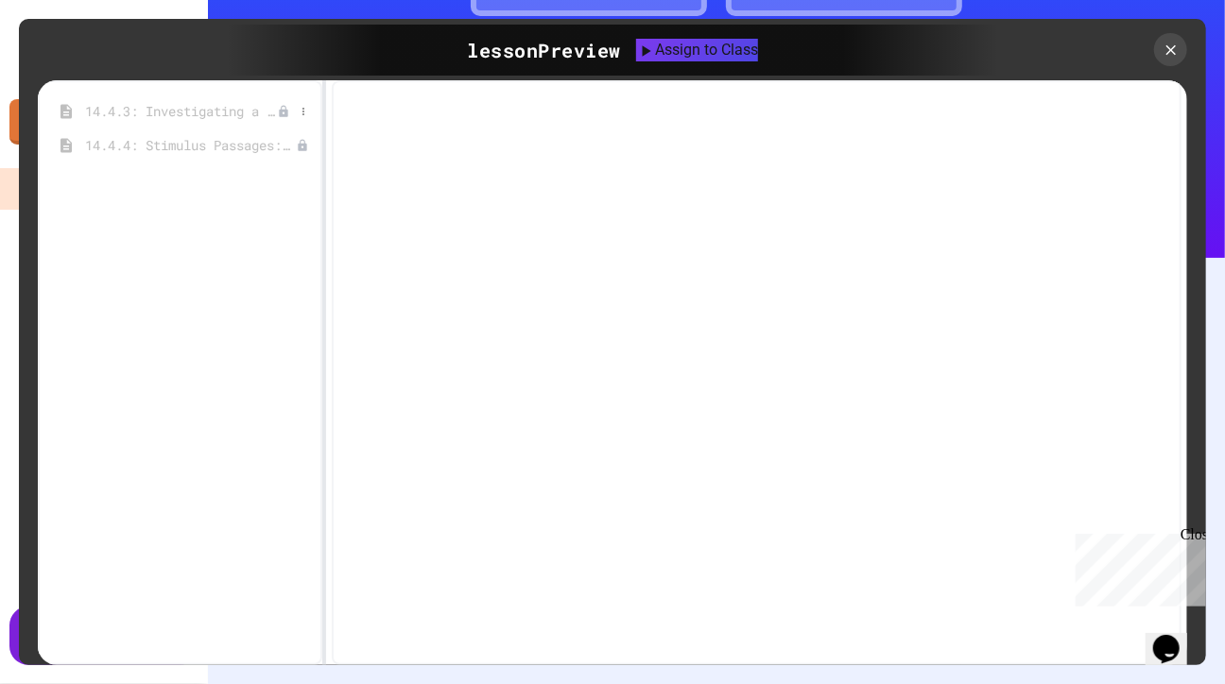
click at [208, 115] on span "14.4.3: Investigating a Computing Innovation" at bounding box center [181, 111] width 192 height 20
click at [227, 109] on span "14.4.3: Investigating a Computing Innovation" at bounding box center [181, 111] width 192 height 20
click at [1170, 51] on icon at bounding box center [1170, 49] width 12 height 12
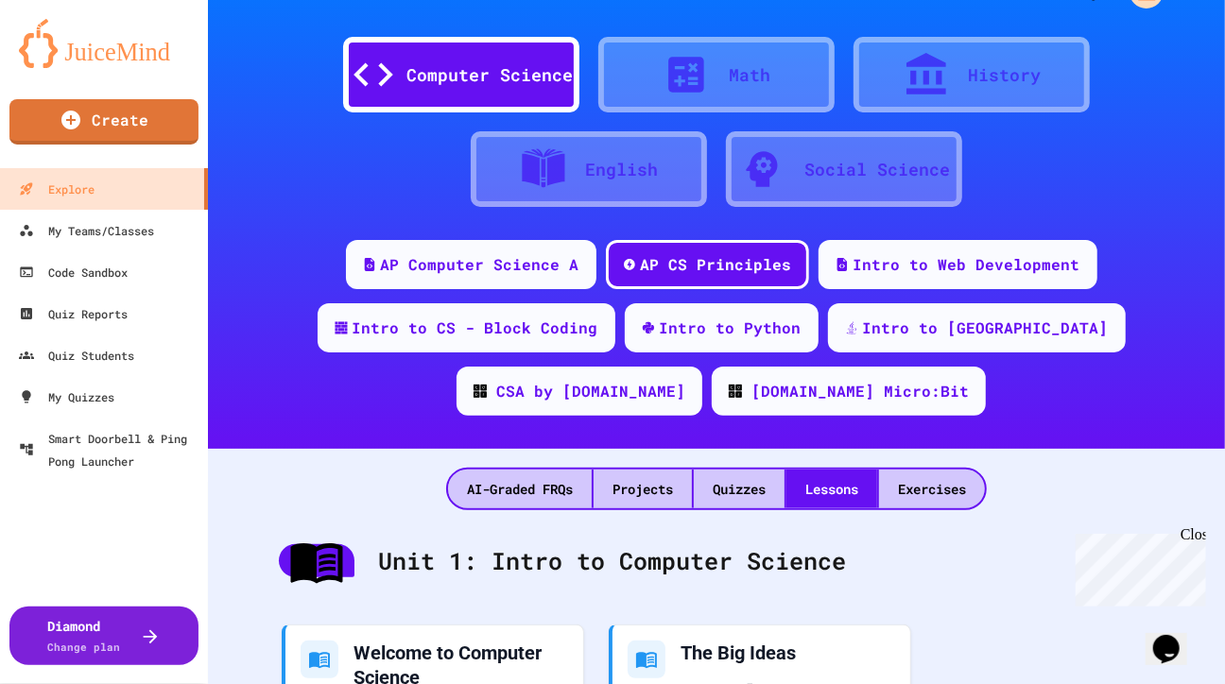
scroll to position [0, 0]
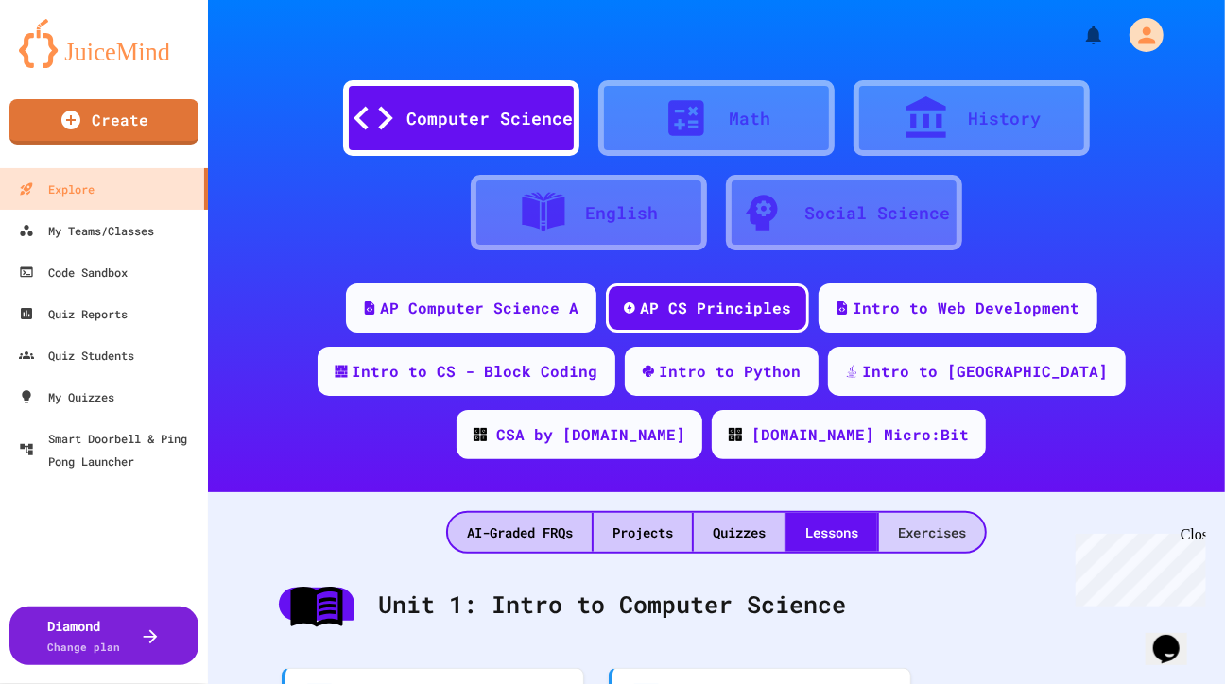
click at [935, 533] on div "Exercises" at bounding box center [932, 532] width 106 height 39
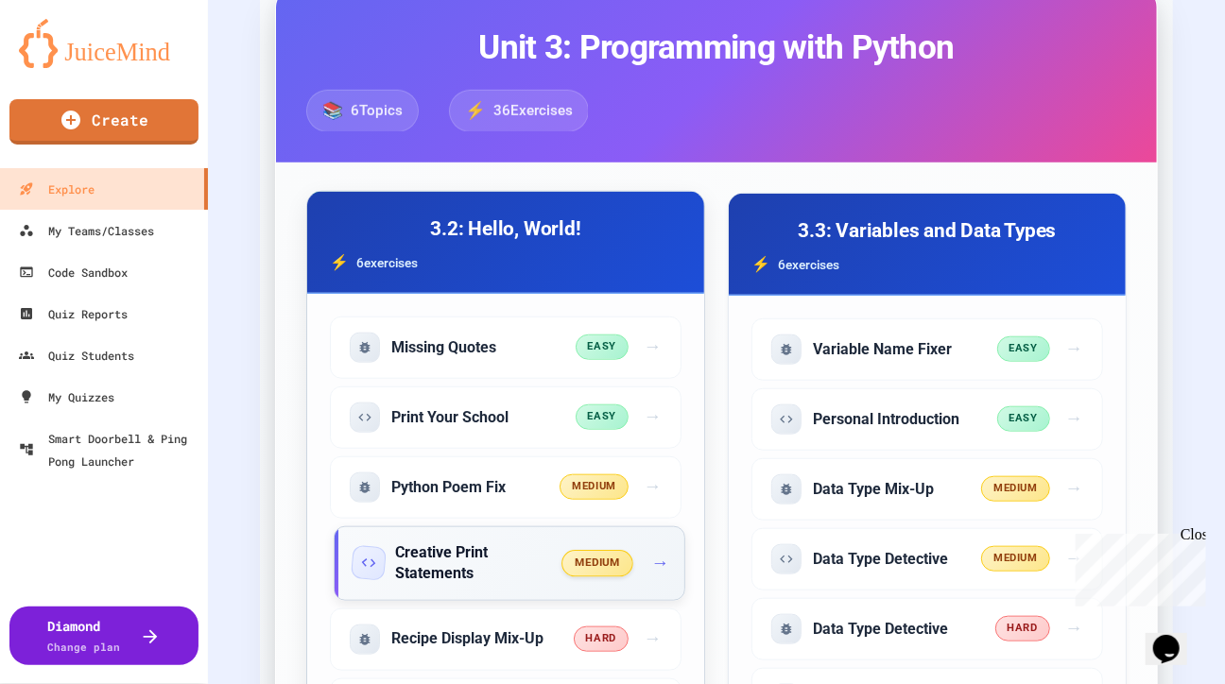
scroll to position [470, 0]
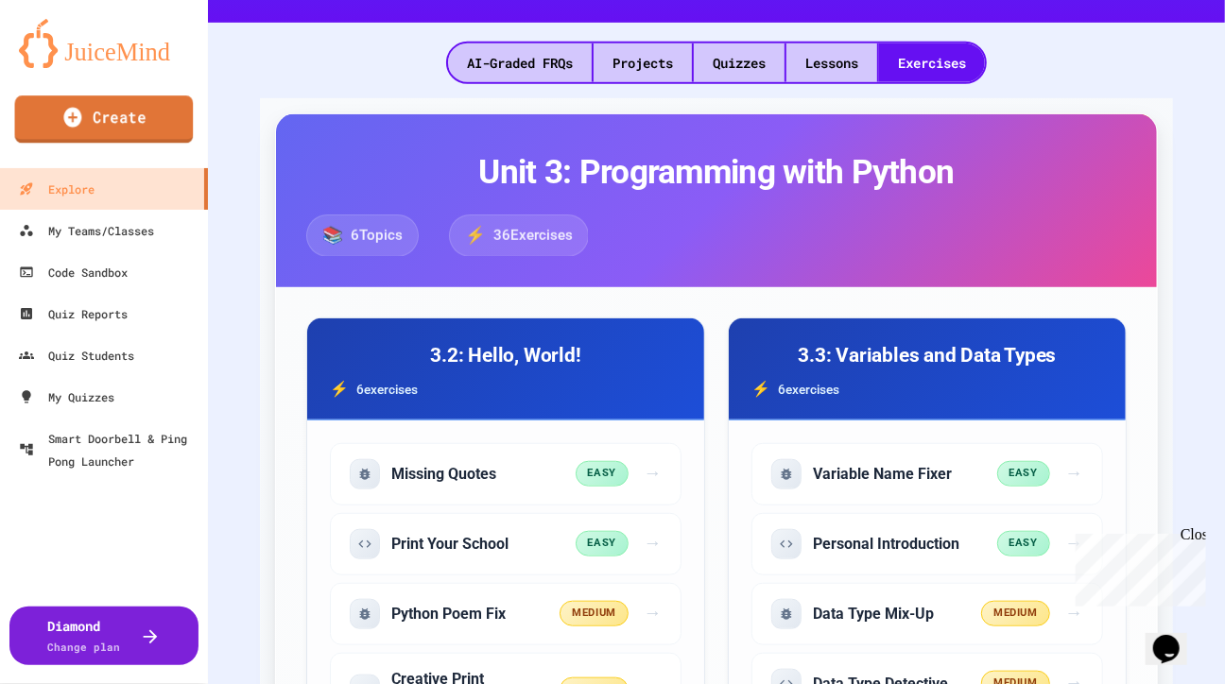
click at [139, 125] on link "Create" at bounding box center [104, 118] width 179 height 47
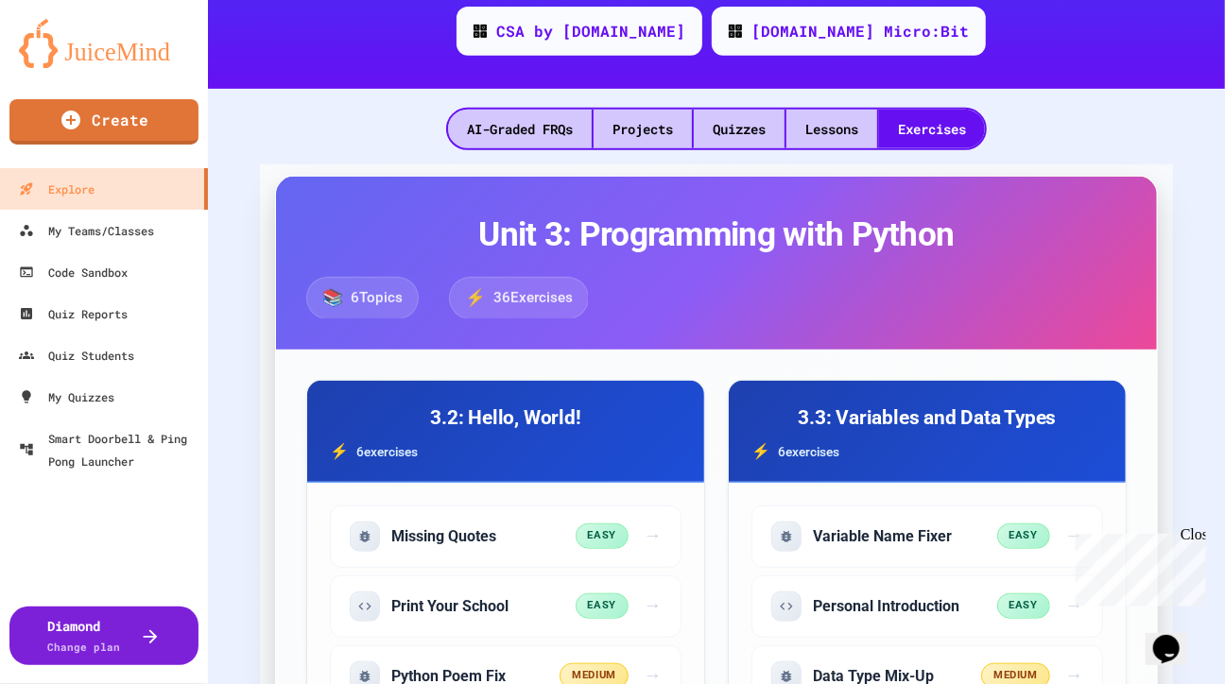
scroll to position [404, 0]
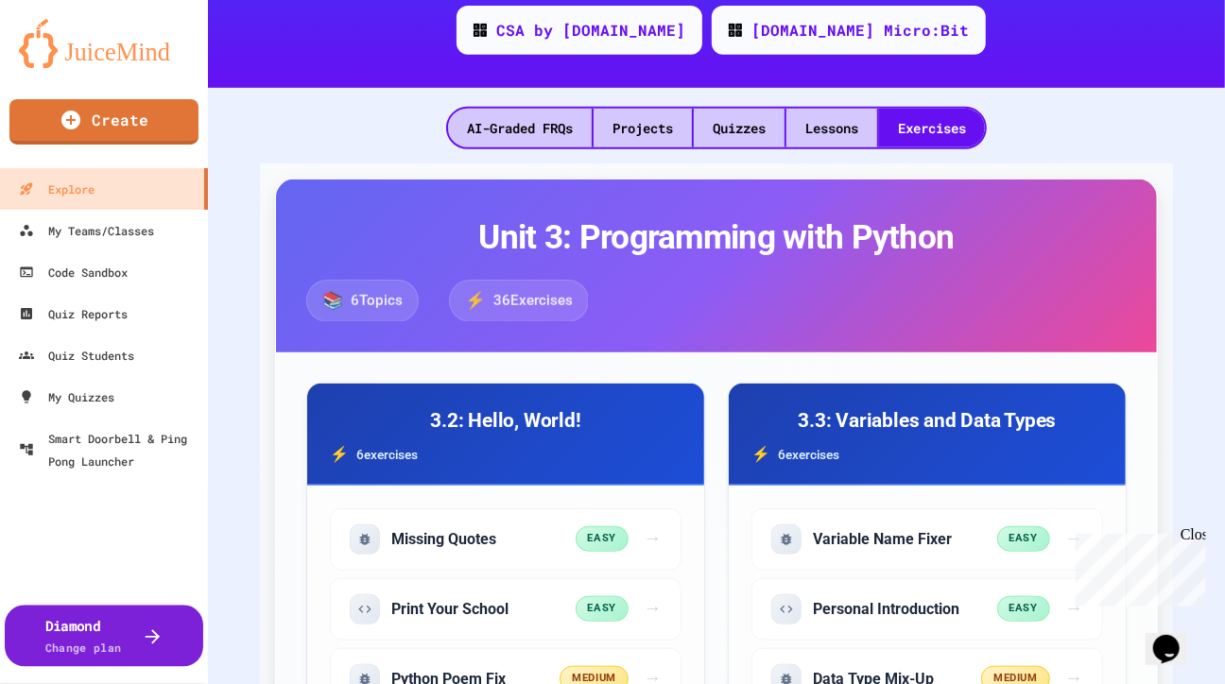
click at [121, 633] on div at bounding box center [142, 636] width 42 height 23
